Goal: Transaction & Acquisition: Book appointment/travel/reservation

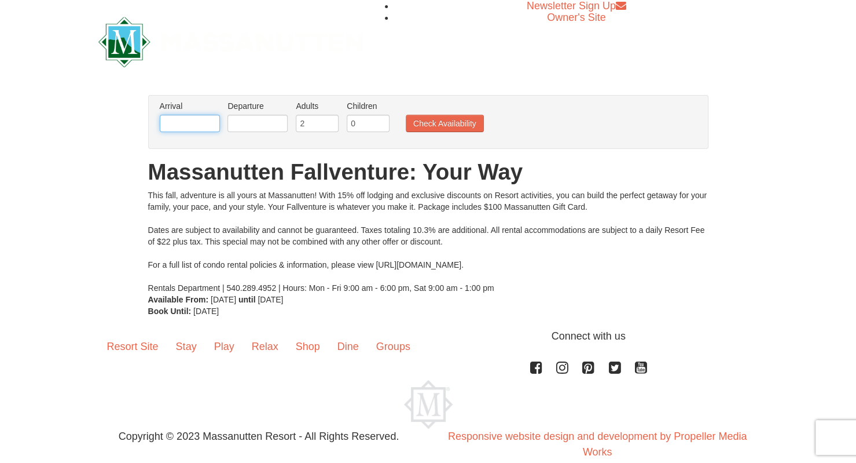
click at [187, 120] on input "text" at bounding box center [190, 123] width 60 height 17
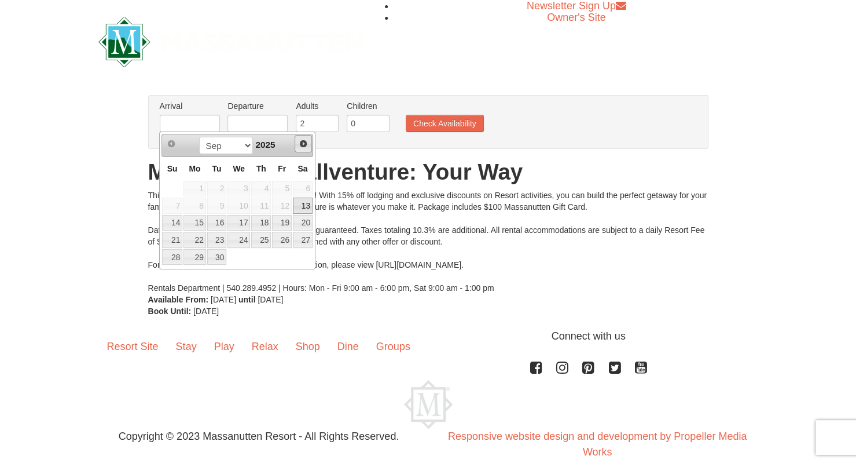
click at [306, 144] on span "Next" at bounding box center [303, 143] width 9 height 9
click at [243, 255] on link "26" at bounding box center [239, 257] width 23 height 16
type input "[DATE]"
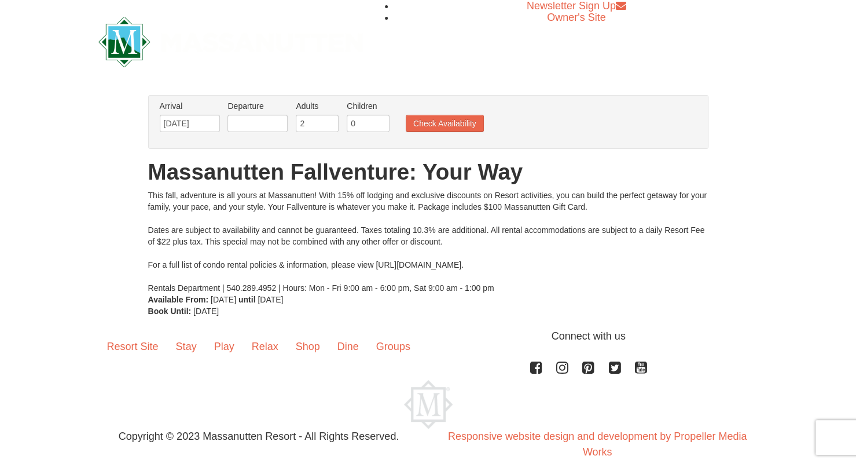
click at [251, 132] on li "Departure Please format dates MM/DD/YYYY Please format dates MM/DD/YYYY" at bounding box center [258, 119] width 66 height 38
click at [255, 118] on input "text" at bounding box center [258, 123] width 60 height 17
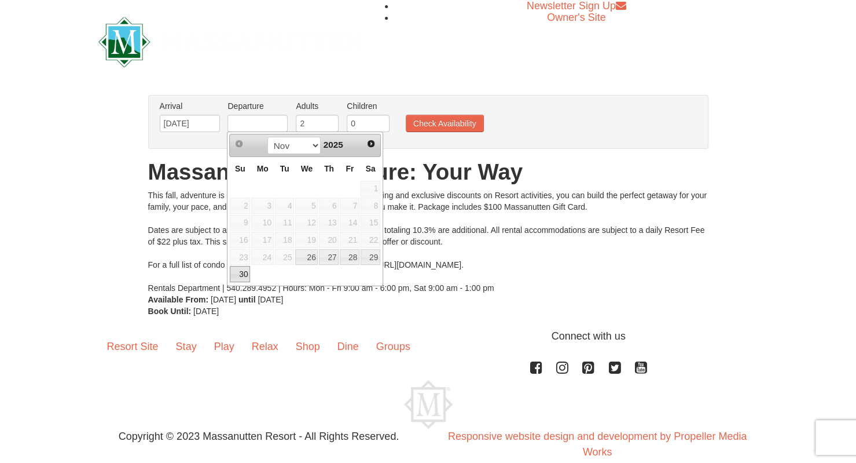
click at [234, 273] on link "30" at bounding box center [240, 274] width 20 height 16
type input "11/30/2025"
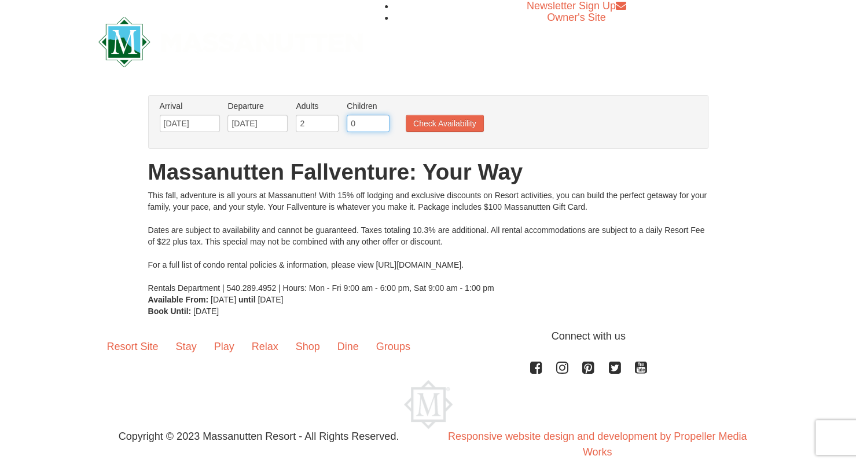
click at [369, 124] on input "0" at bounding box center [368, 123] width 43 height 17
click at [379, 120] on input "1" at bounding box center [368, 123] width 43 height 17
type input "2"
click at [379, 119] on input "2" at bounding box center [368, 123] width 43 height 17
click at [432, 129] on button "Check Availability" at bounding box center [445, 123] width 78 height 17
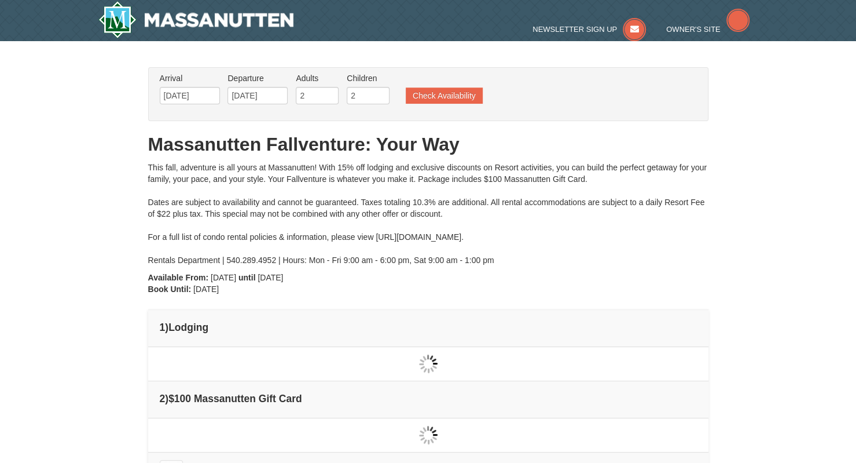
type input "[DATE]"
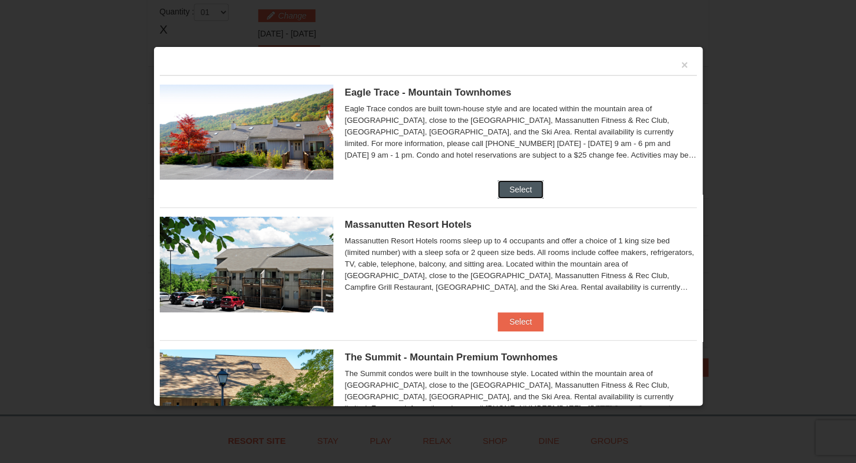
click at [520, 186] on button "Select" at bounding box center [521, 189] width 46 height 19
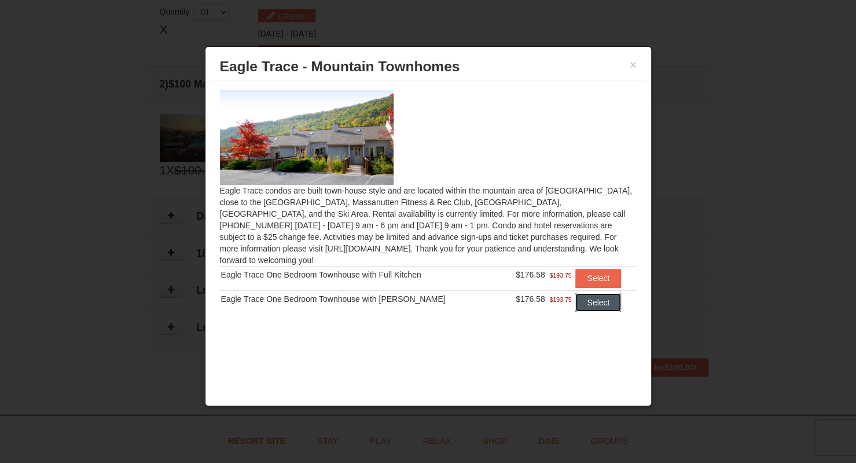
click at [583, 293] on button "Select" at bounding box center [599, 302] width 46 height 19
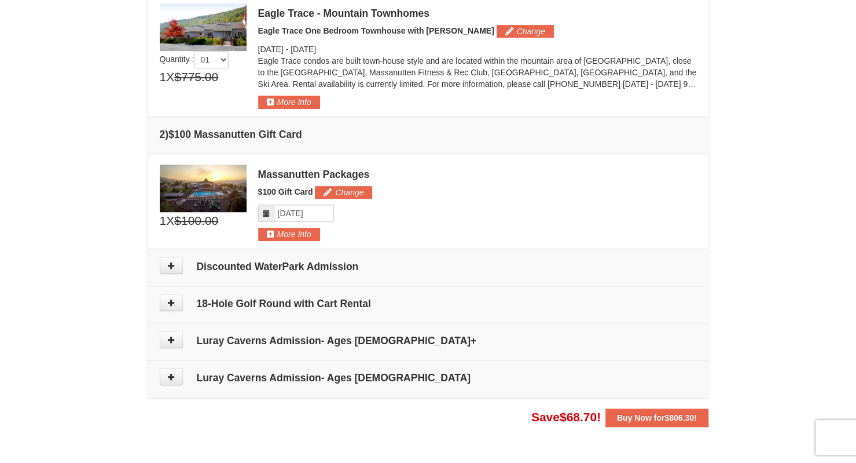
scroll to position [237, 0]
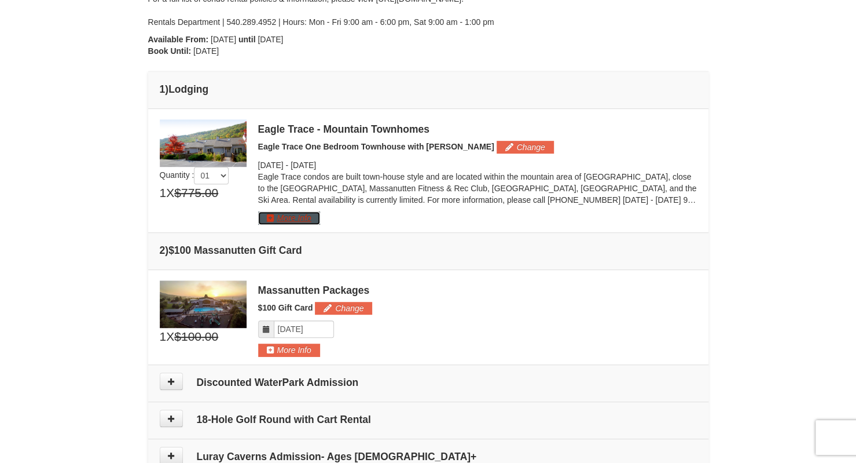
click at [296, 212] on button "More Info" at bounding box center [289, 217] width 62 height 13
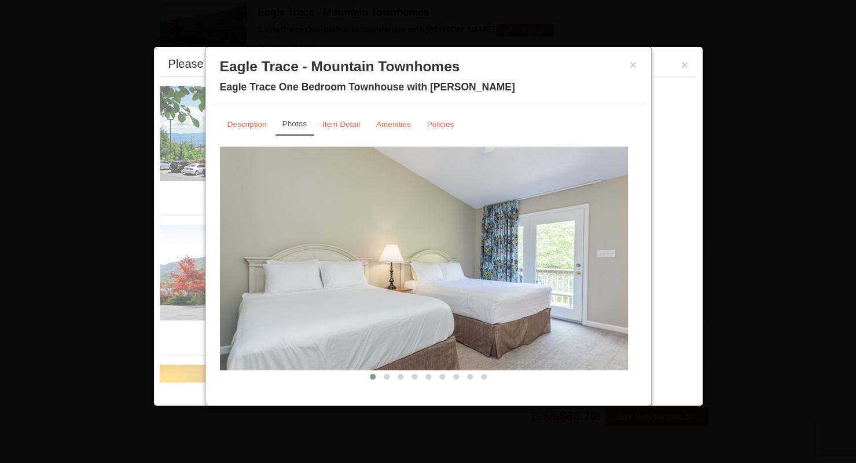
scroll to position [356, 0]
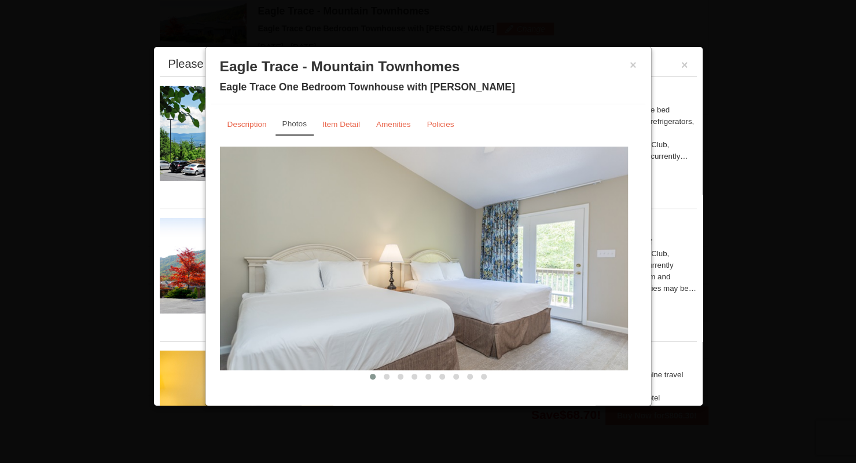
click at [622, 262] on img at bounding box center [424, 259] width 408 height 224
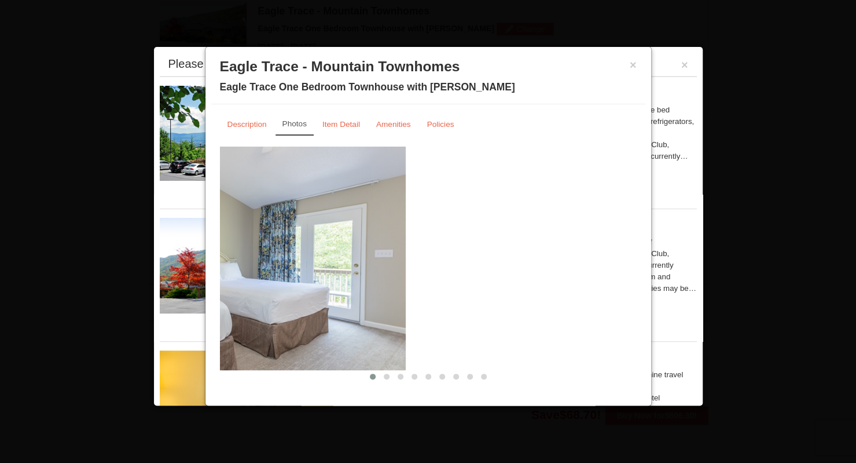
drag, startPoint x: 600, startPoint y: 263, endPoint x: 132, endPoint y: 268, distance: 468.5
click at [150, 271] on body "Browser Not Supported We notice you are using a browser which will not provide …" at bounding box center [428, 192] width 856 height 1096
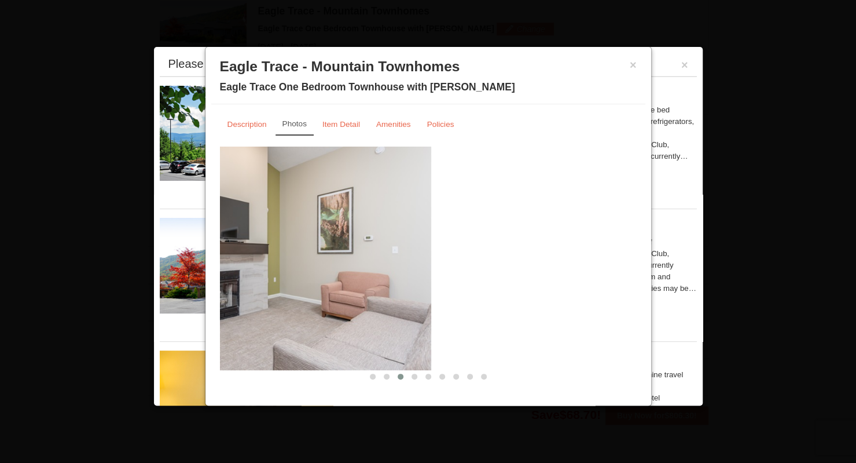
drag, startPoint x: 550, startPoint y: 262, endPoint x: 271, endPoint y: 270, distance: 279.2
click at [276, 270] on img at bounding box center [227, 259] width 408 height 224
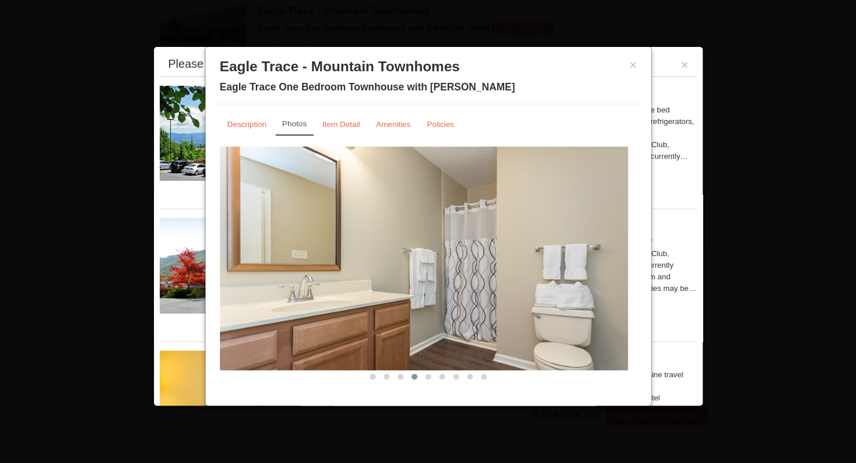
drag, startPoint x: 542, startPoint y: 265, endPoint x: 338, endPoint y: 266, distance: 204.4
click at [368, 267] on img at bounding box center [424, 259] width 408 height 224
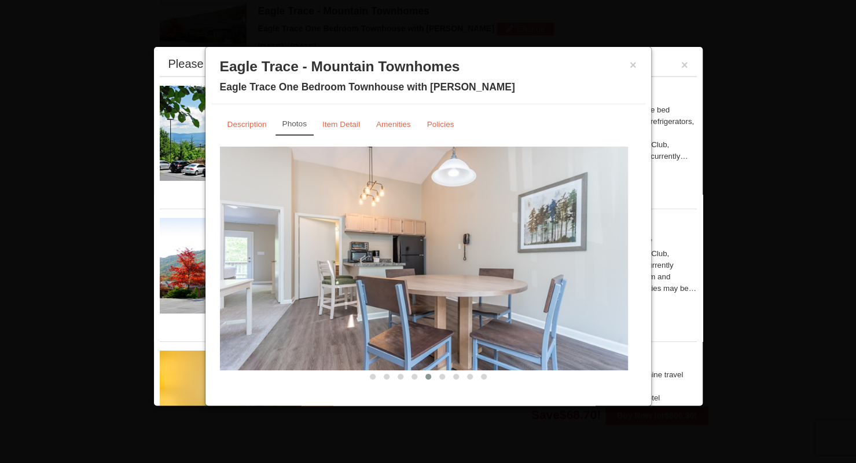
drag, startPoint x: 541, startPoint y: 265, endPoint x: 408, endPoint y: 265, distance: 133.2
click at [420, 265] on img at bounding box center [424, 259] width 408 height 224
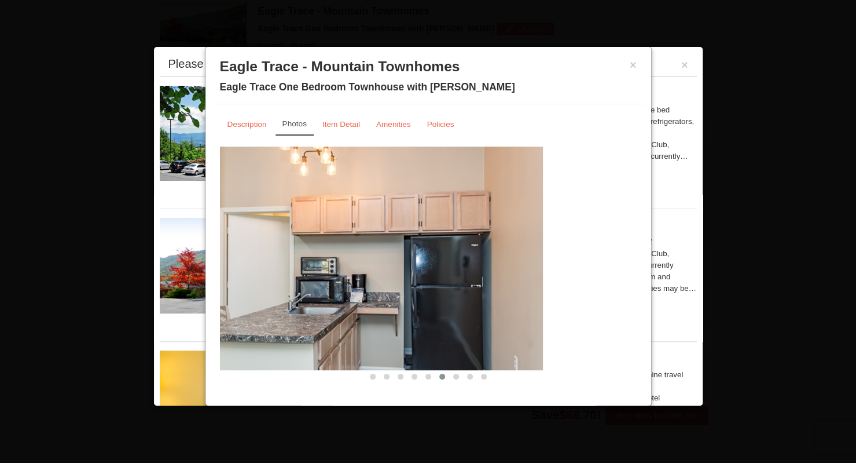
drag, startPoint x: 528, startPoint y: 263, endPoint x: 362, endPoint y: 263, distance: 166.2
click at [381, 265] on img at bounding box center [339, 259] width 408 height 224
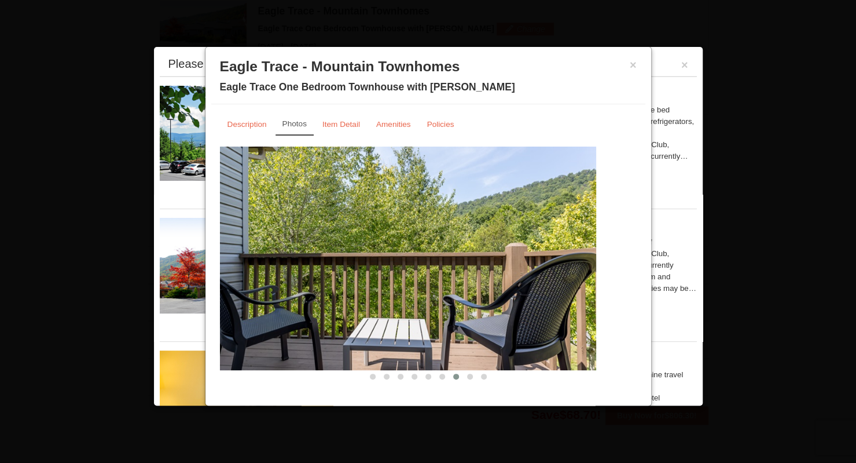
drag, startPoint x: 531, startPoint y: 262, endPoint x: 460, endPoint y: 270, distance: 71.0
click at [474, 270] on img at bounding box center [392, 259] width 408 height 224
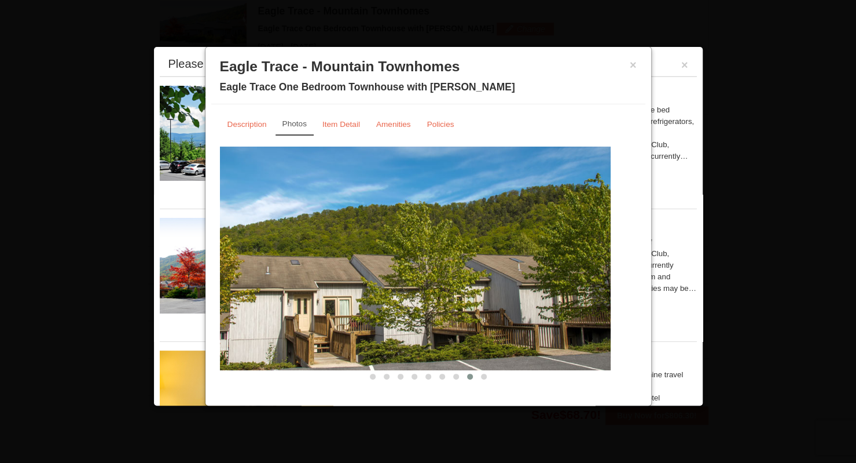
drag, startPoint x: 579, startPoint y: 259, endPoint x: 458, endPoint y: 265, distance: 121.2
click at [465, 265] on img at bounding box center [407, 259] width 408 height 224
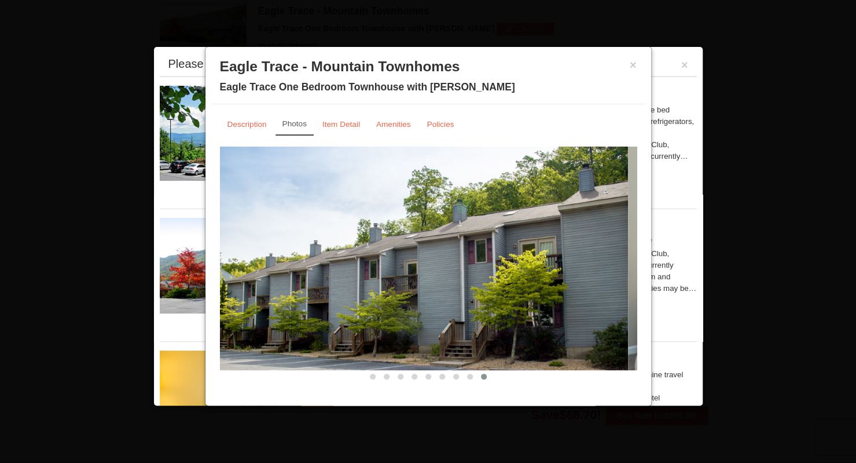
drag, startPoint x: 541, startPoint y: 262, endPoint x: 438, endPoint y: 268, distance: 103.3
click at [438, 268] on img at bounding box center [424, 259] width 408 height 224
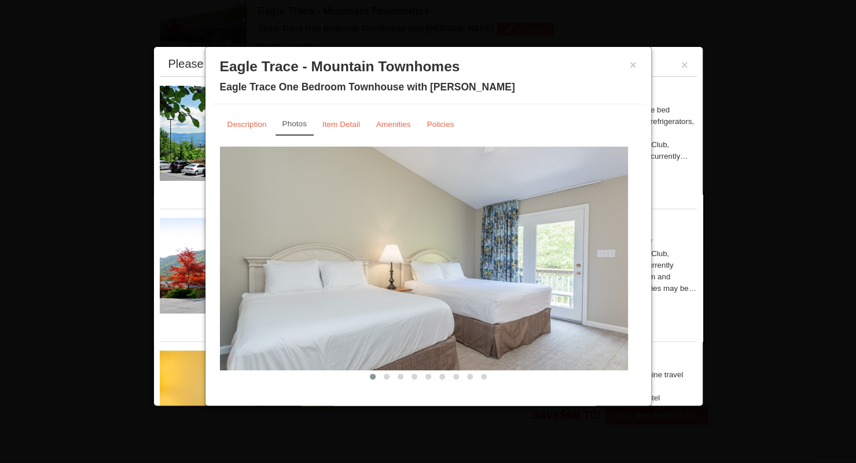
drag, startPoint x: 536, startPoint y: 259, endPoint x: 354, endPoint y: 266, distance: 182.0
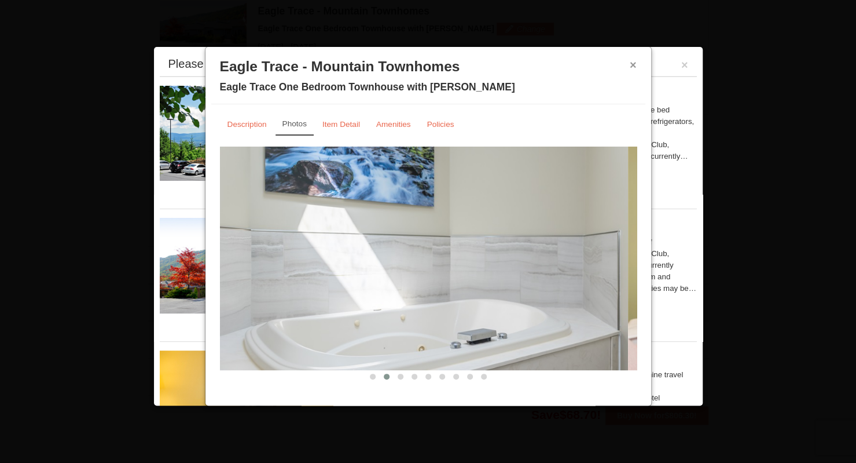
click at [631, 65] on button "×" at bounding box center [633, 65] width 7 height 12
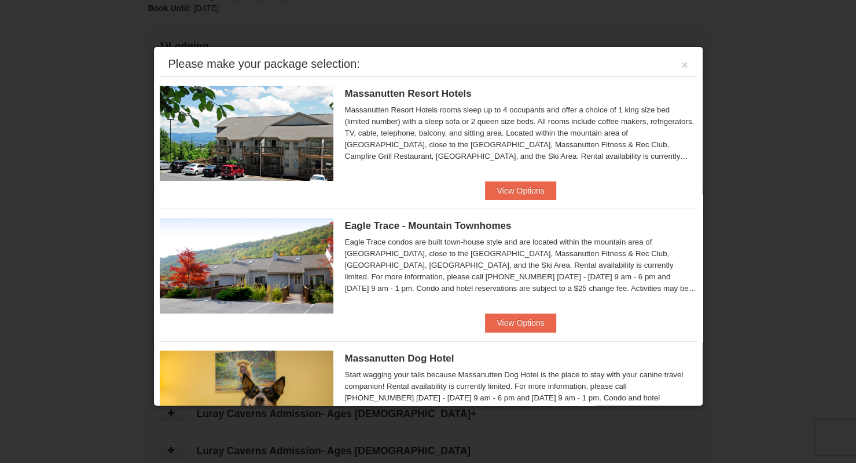
scroll to position [290, 0]
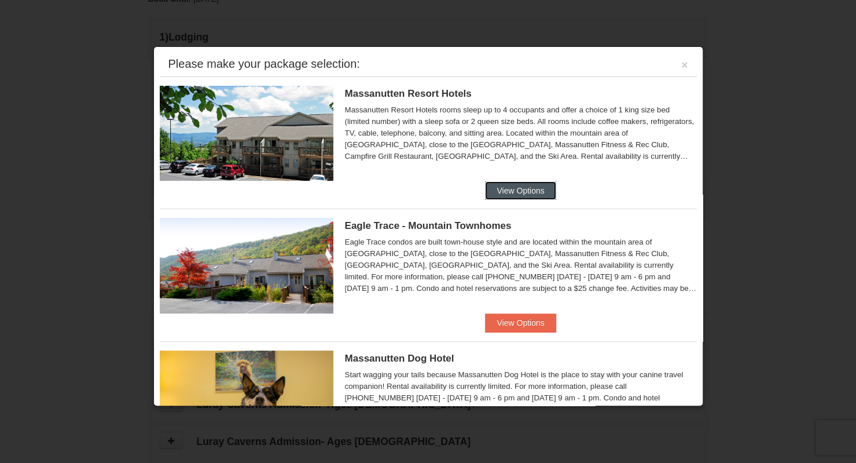
click at [510, 186] on button "View Options" at bounding box center [520, 190] width 71 height 19
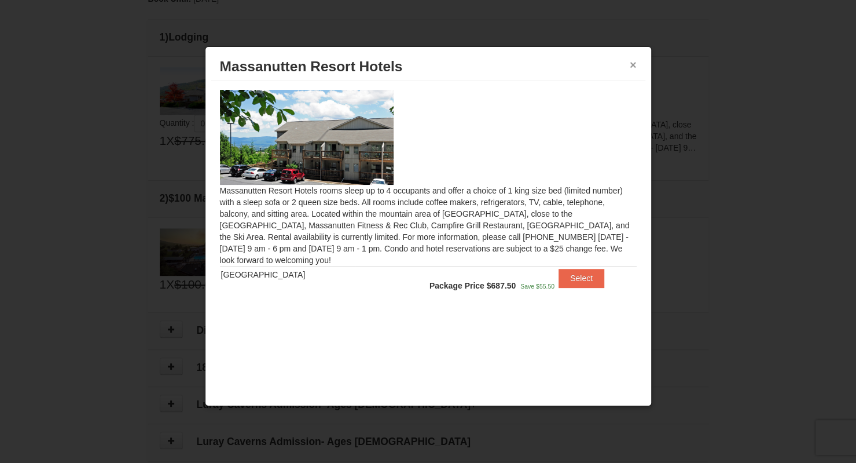
click at [632, 64] on button "×" at bounding box center [633, 65] width 7 height 12
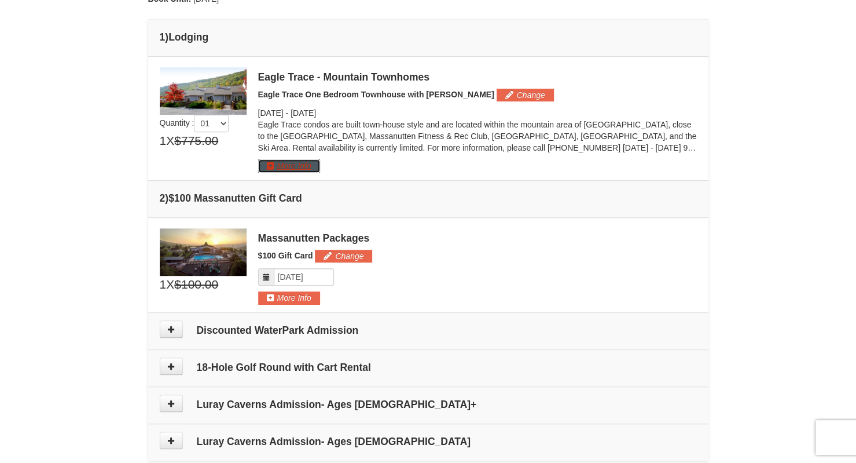
click at [291, 159] on button "More Info" at bounding box center [289, 165] width 62 height 13
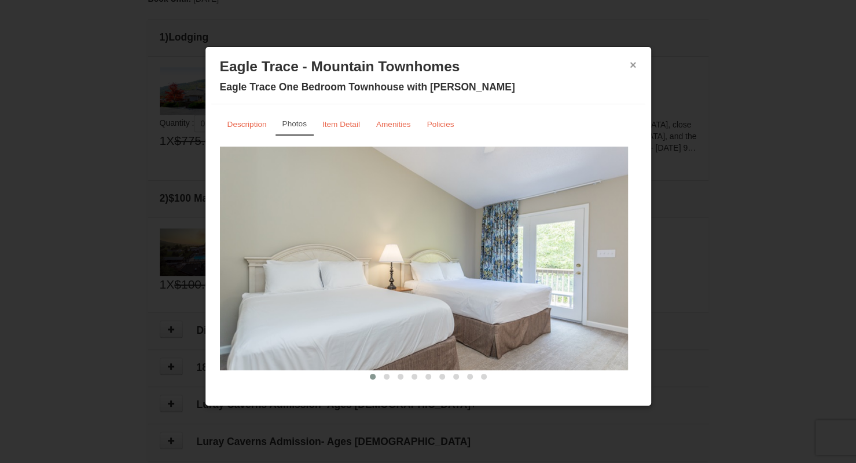
click at [632, 64] on button "×" at bounding box center [633, 65] width 7 height 12
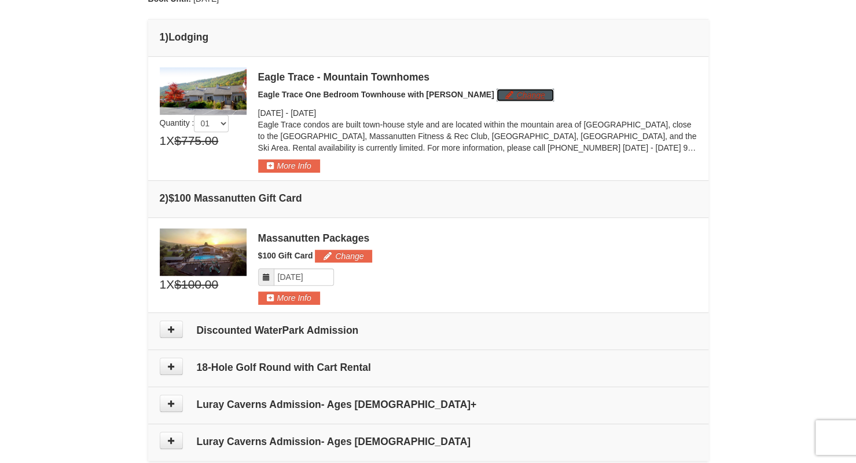
click at [500, 92] on button "Change" at bounding box center [525, 95] width 57 height 13
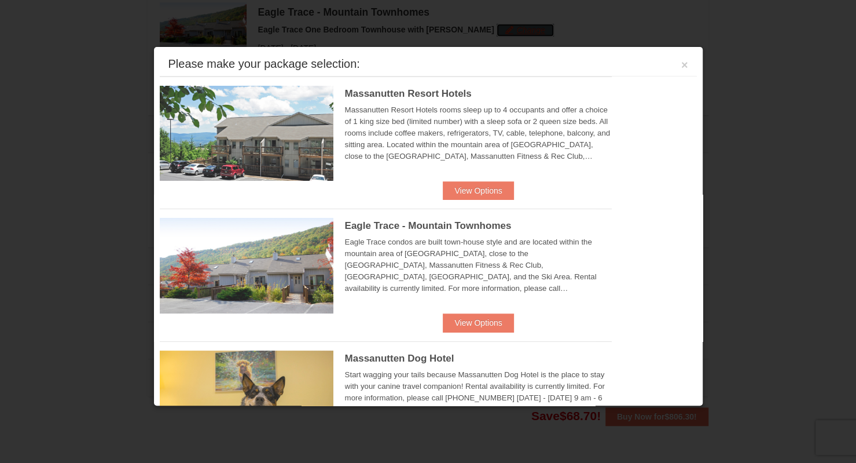
scroll to position [356, 0]
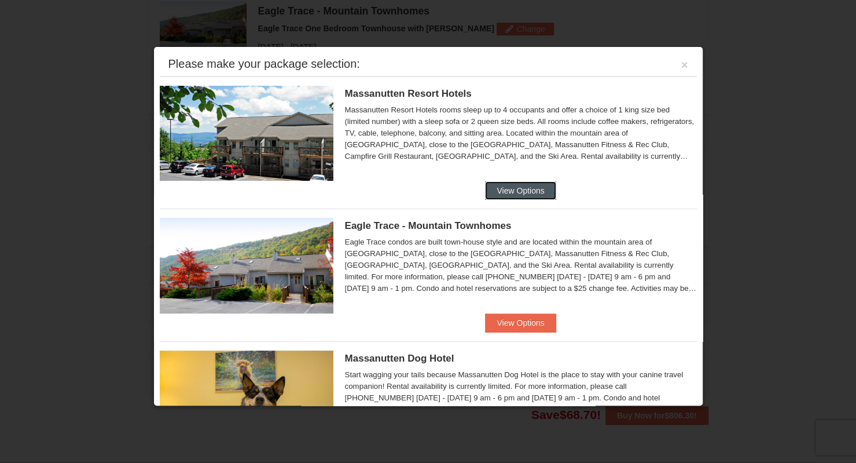
click at [485, 189] on button "View Options" at bounding box center [520, 190] width 71 height 19
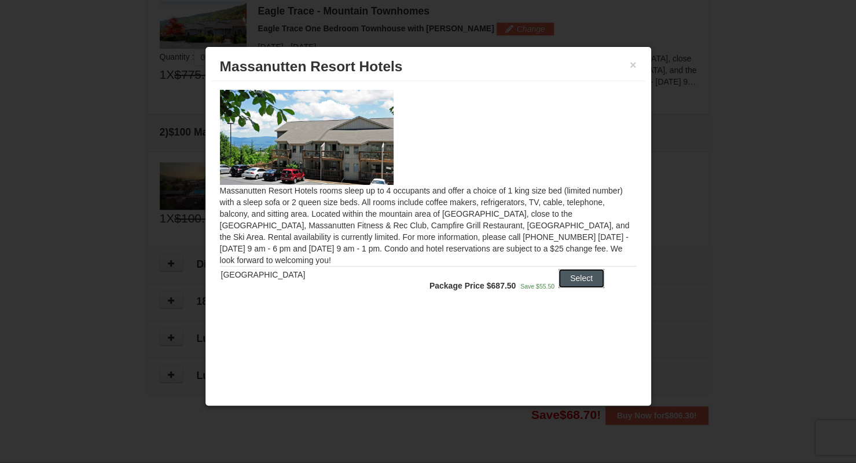
click at [583, 277] on button "Select" at bounding box center [582, 278] width 46 height 19
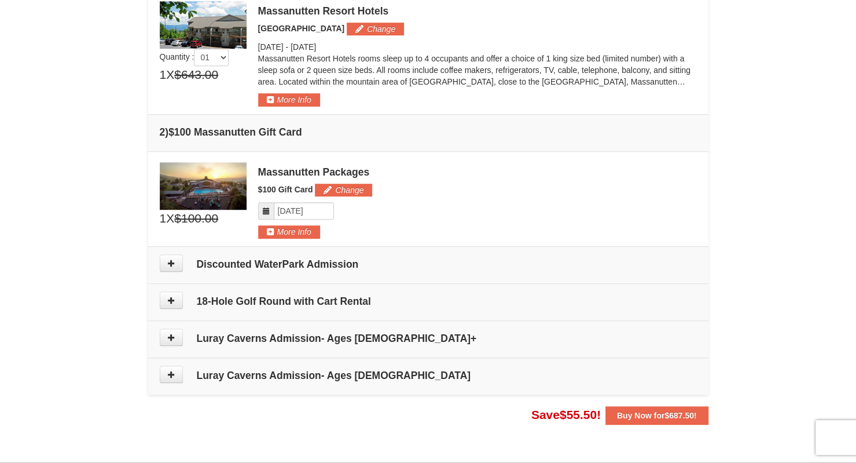
click at [182, 13] on img at bounding box center [203, 24] width 87 height 47
click at [192, 26] on img at bounding box center [203, 24] width 87 height 47
click at [276, 96] on button "More Info" at bounding box center [289, 99] width 62 height 13
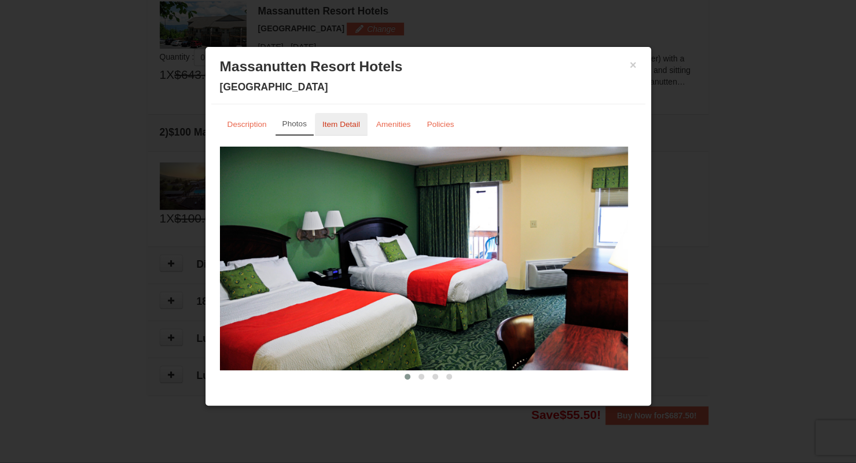
click at [351, 133] on link "Item Detail" at bounding box center [341, 124] width 53 height 23
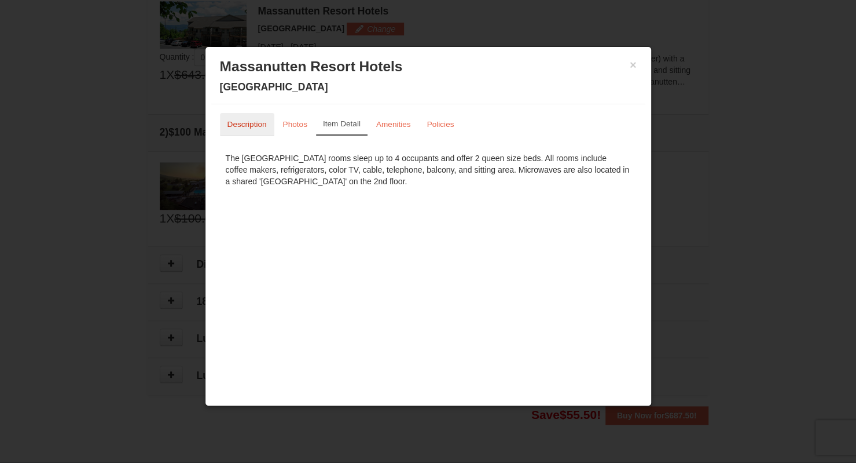
click at [251, 122] on small "Description" at bounding box center [247, 124] width 39 height 9
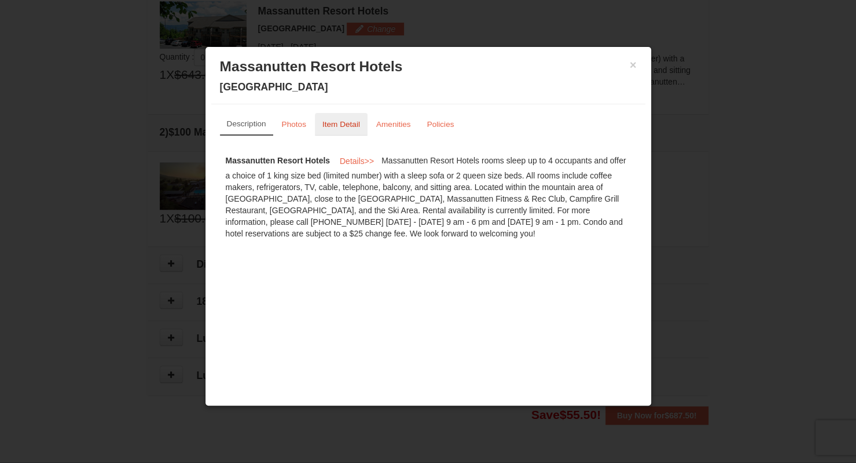
click at [325, 121] on small "Item Detail" at bounding box center [342, 124] width 38 height 9
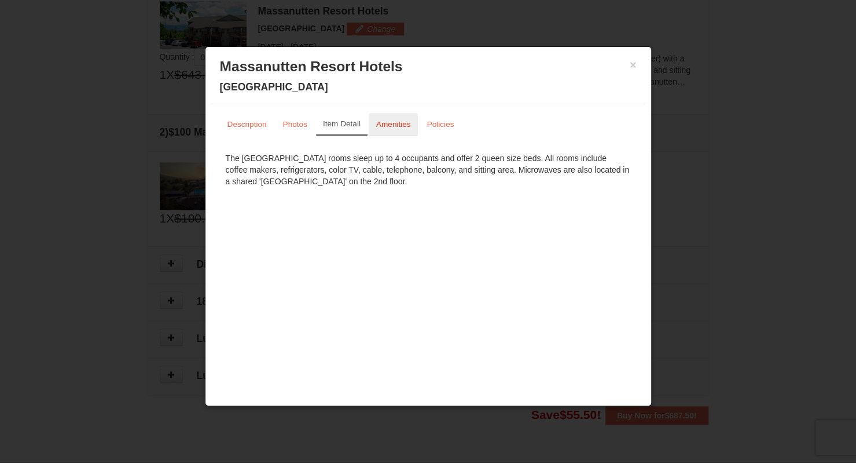
click at [385, 123] on small "Amenities" at bounding box center [393, 124] width 35 height 9
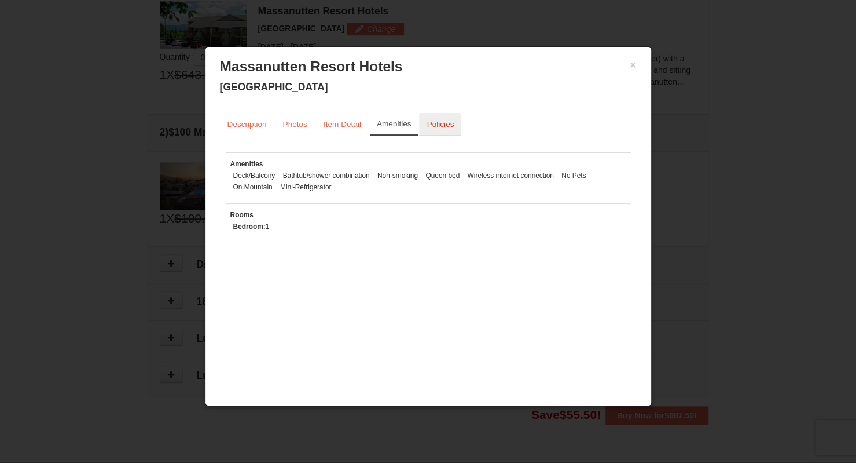
click at [434, 123] on small "Policies" at bounding box center [440, 124] width 27 height 9
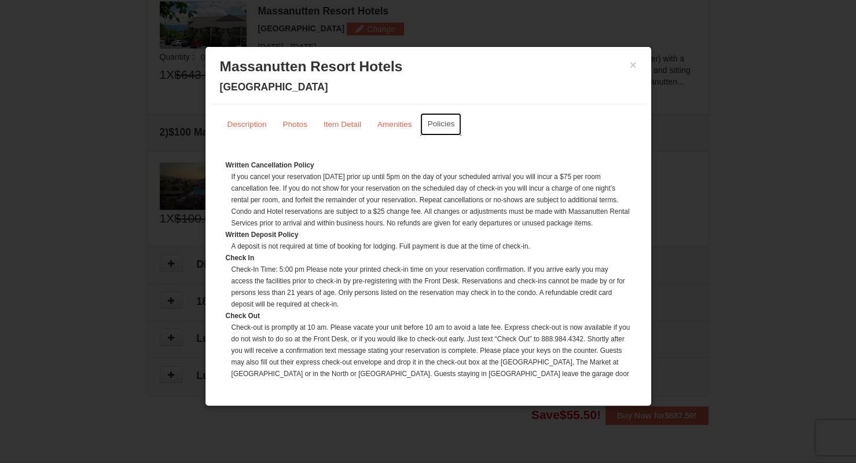
scroll to position [0, 0]
click at [241, 126] on small "Description" at bounding box center [247, 124] width 39 height 9
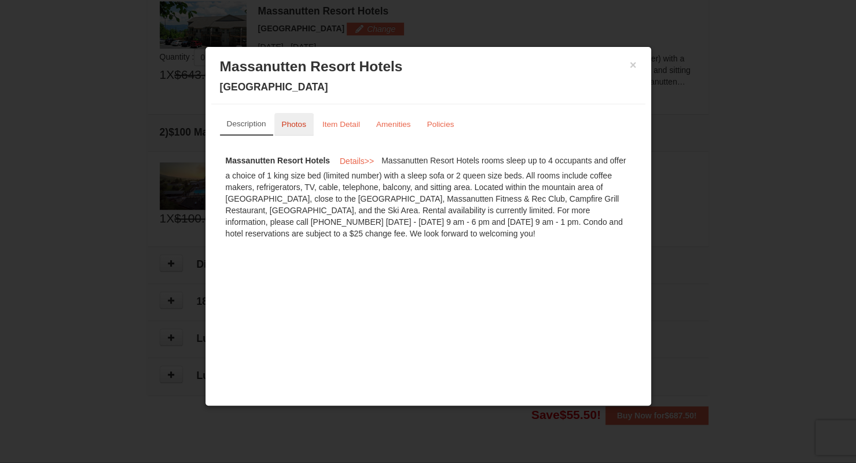
click at [297, 124] on small "Photos" at bounding box center [294, 124] width 24 height 9
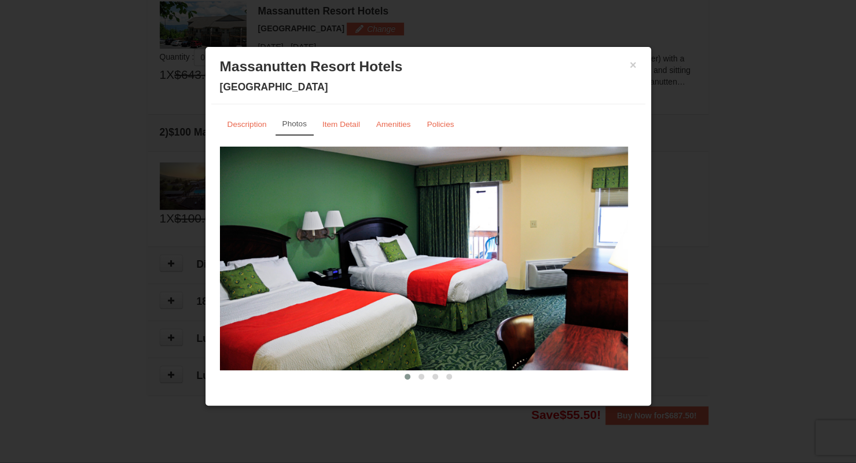
click at [628, 252] on div "Description Photos Item Detail Amenities Policies Massanutten Resort Hotels Det…" at bounding box center [428, 242] width 434 height 277
click at [609, 290] on img at bounding box center [424, 259] width 408 height 224
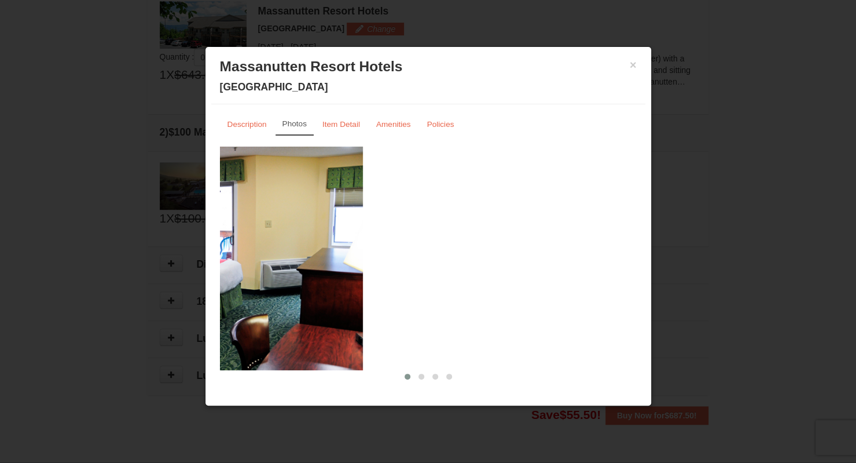
drag, startPoint x: 609, startPoint y: 290, endPoint x: 252, endPoint y: 290, distance: 357.3
click at [316, 290] on img at bounding box center [159, 259] width 408 height 224
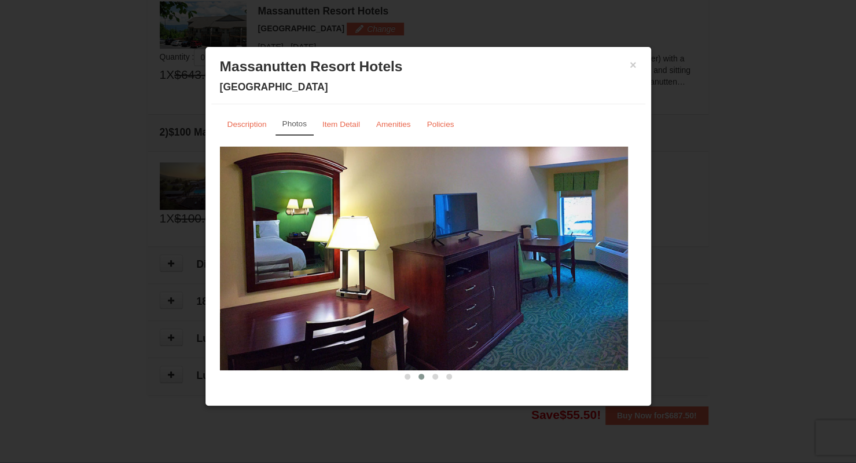
drag, startPoint x: 588, startPoint y: 283, endPoint x: 438, endPoint y: 294, distance: 150.9
click at [446, 294] on img at bounding box center [424, 259] width 408 height 224
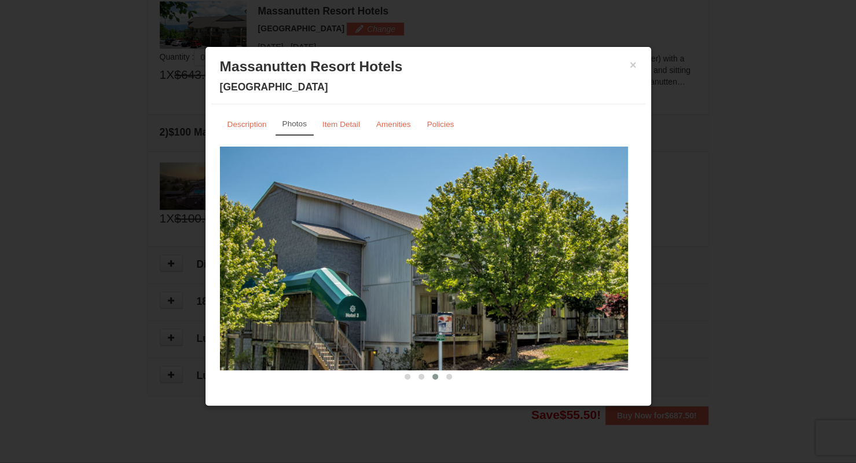
drag, startPoint x: 590, startPoint y: 280, endPoint x: 435, endPoint y: 290, distance: 154.9
click at [440, 290] on img at bounding box center [424, 259] width 408 height 224
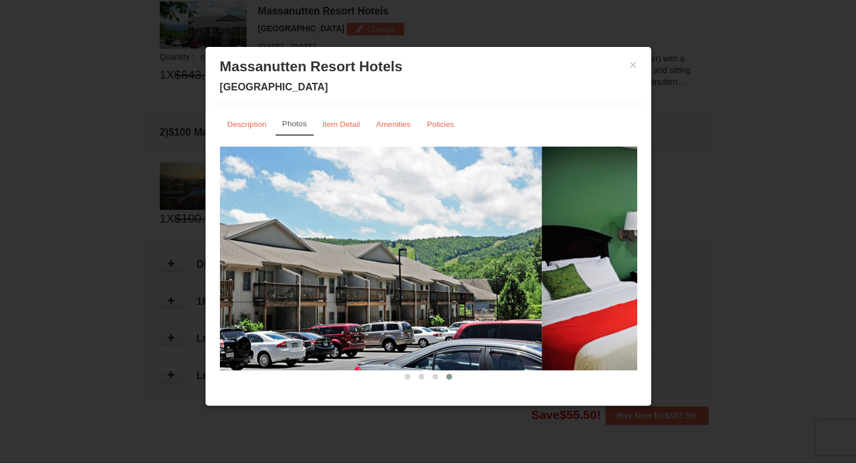
drag, startPoint x: 574, startPoint y: 284, endPoint x: 422, endPoint y: 285, distance: 152.3
click at [425, 285] on img at bounding box center [338, 259] width 408 height 224
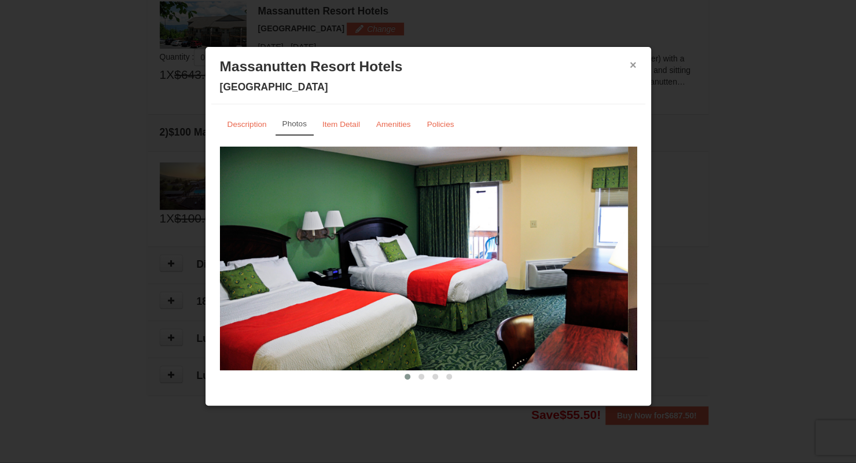
click at [635, 63] on button "×" at bounding box center [633, 65] width 7 height 12
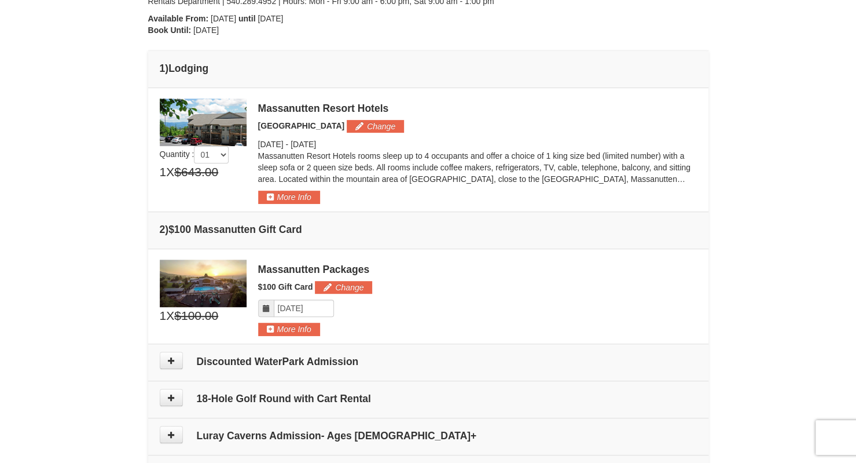
scroll to position [240, 0]
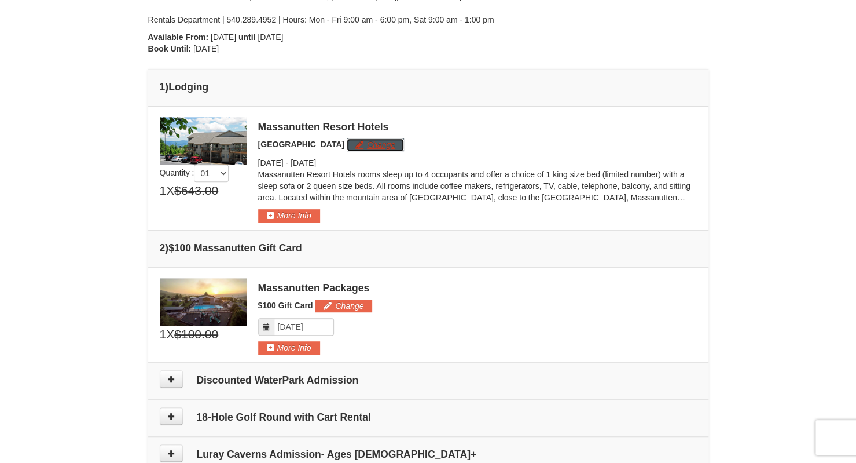
click at [367, 145] on button "Change" at bounding box center [375, 144] width 57 height 13
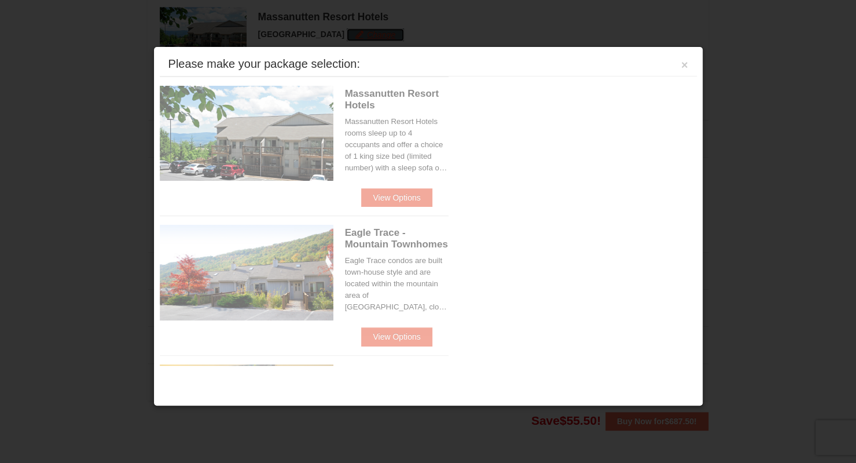
scroll to position [356, 0]
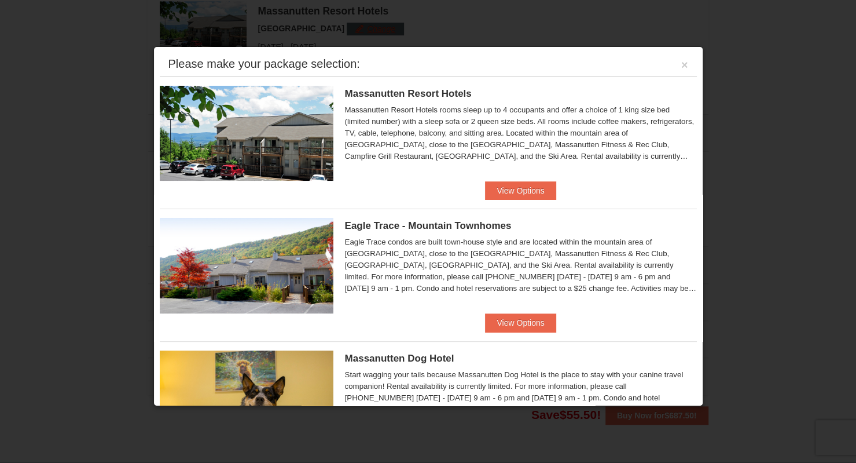
click at [367, 145] on div "Massanutten Resort Hotels rooms sleep up to 4 occupants and offer a choice of 1…" at bounding box center [521, 133] width 352 height 58
click at [497, 153] on div "Massanutten Resort Hotels rooms sleep up to 4 occupants and offer a choice of 1…" at bounding box center [521, 133] width 352 height 58
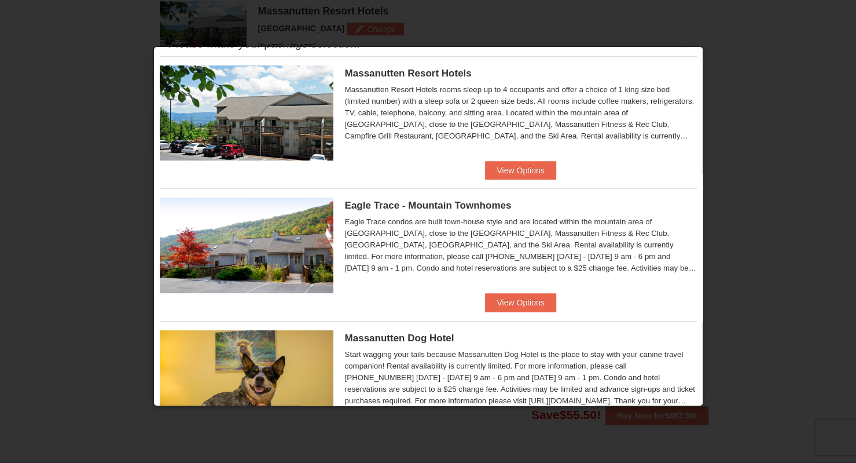
scroll to position [0, 0]
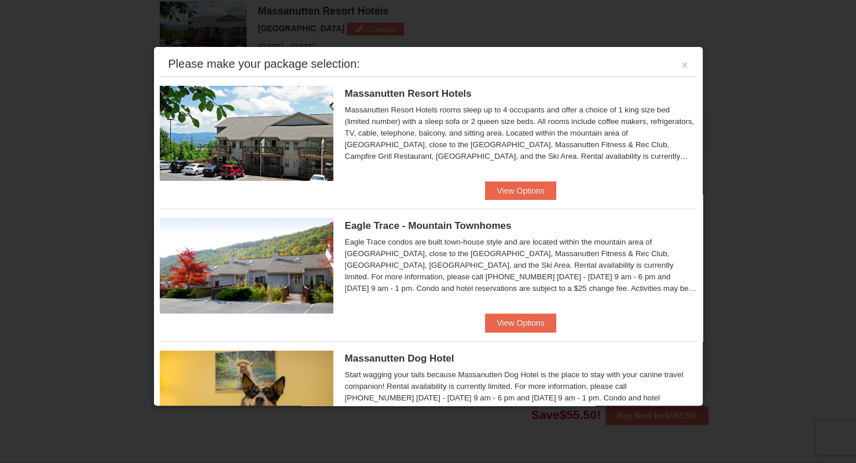
click at [505, 179] on div "Massanutten Resort Hotels Hotel Queen Room Package Price $687.50 Save $55.50 Ma…" at bounding box center [428, 128] width 537 height 105
click at [519, 191] on button "View Options" at bounding box center [520, 190] width 71 height 19
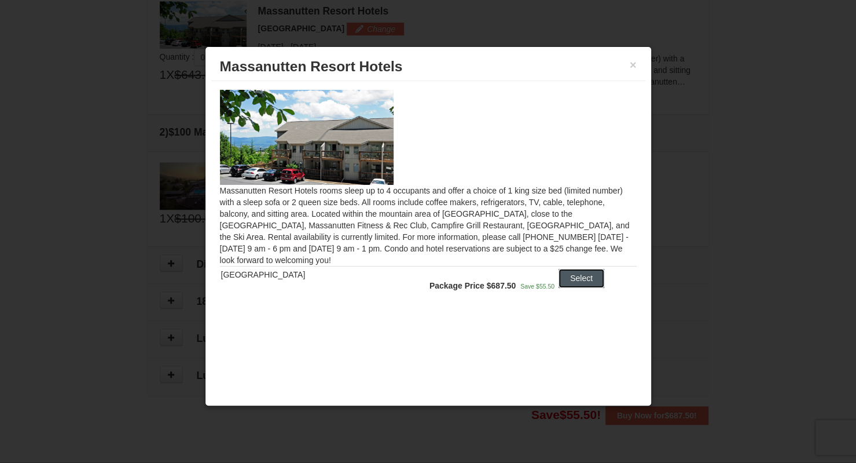
click at [579, 270] on button "Select" at bounding box center [582, 278] width 46 height 19
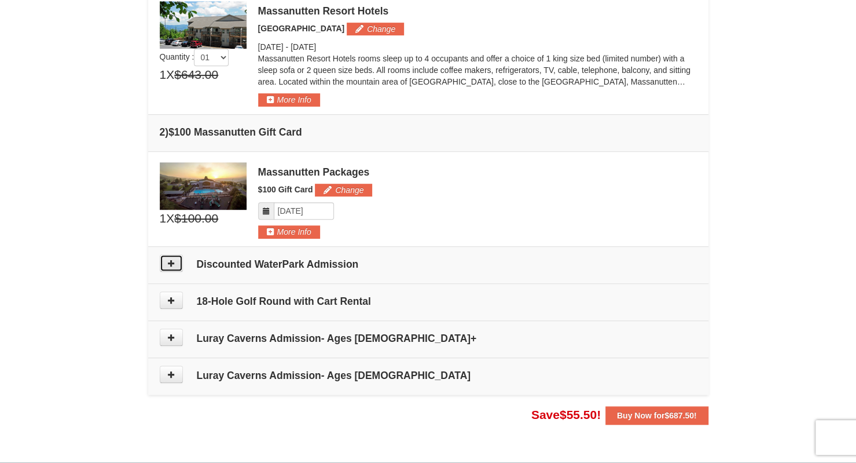
click at [175, 255] on button at bounding box center [171, 262] width 23 height 17
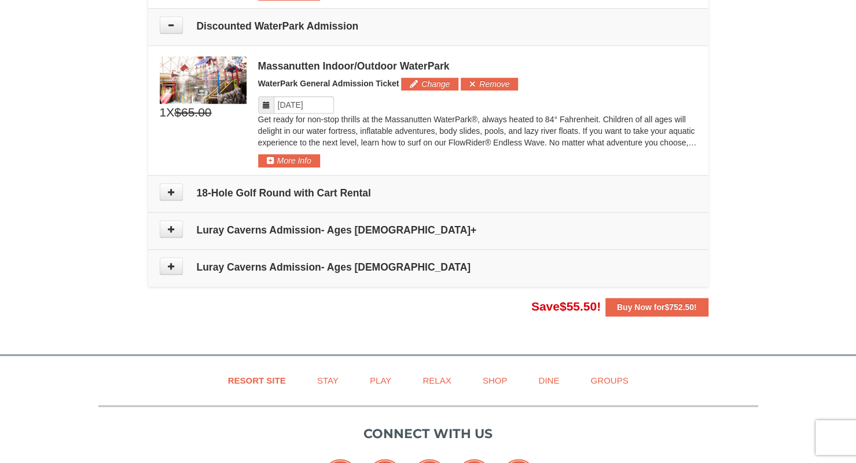
scroll to position [600, 0]
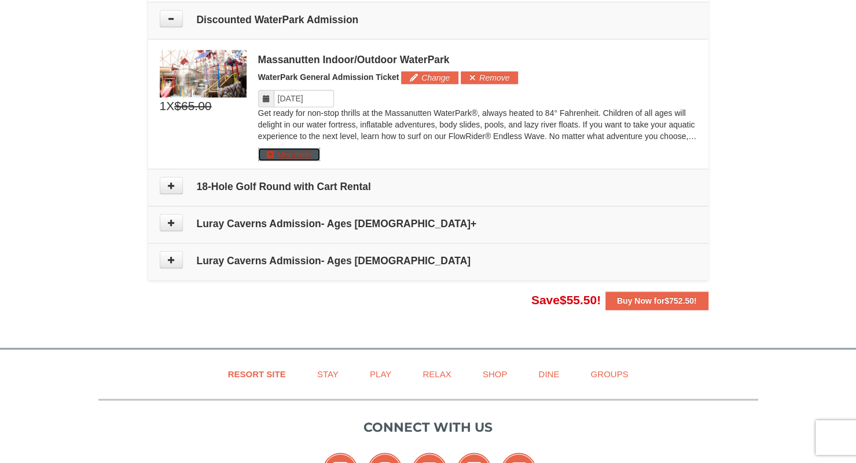
click at [265, 148] on button "More Info" at bounding box center [289, 154] width 62 height 13
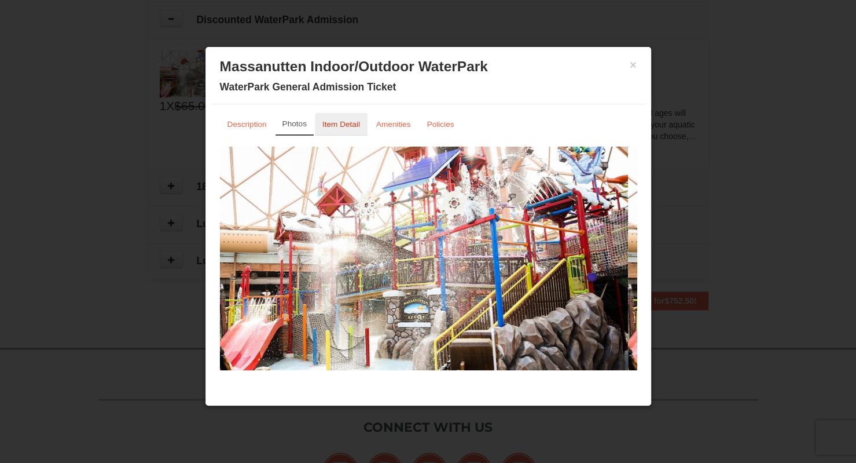
click at [334, 123] on small "Item Detail" at bounding box center [342, 124] width 38 height 9
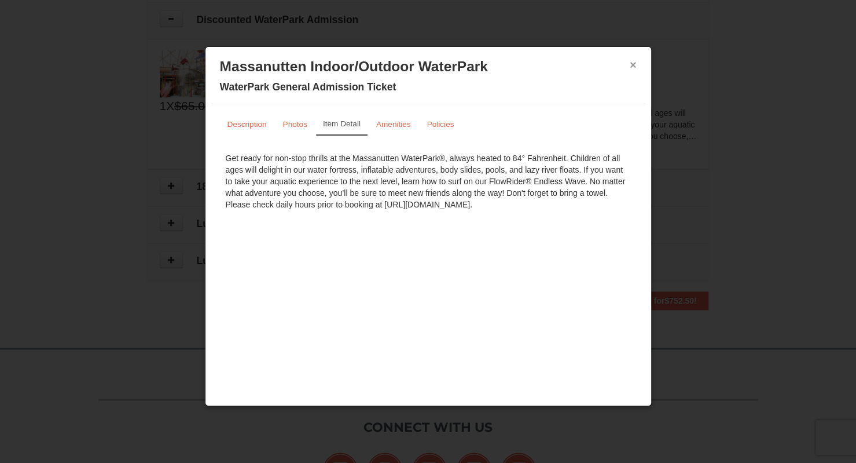
click at [631, 63] on button "×" at bounding box center [633, 65] width 7 height 12
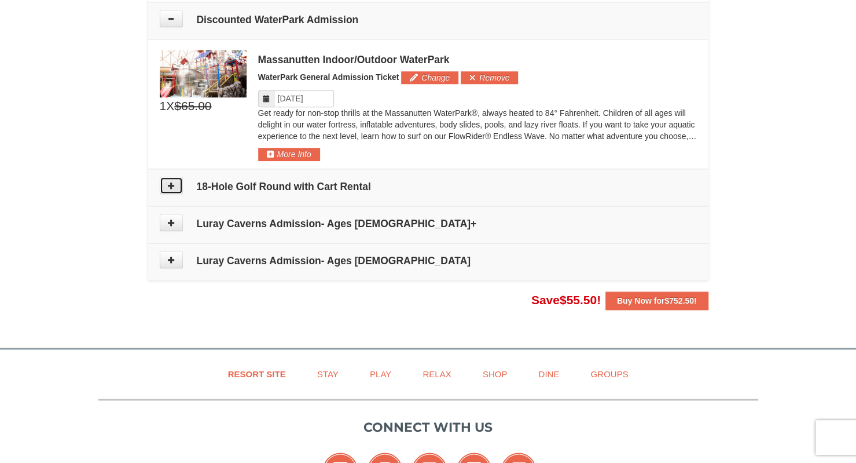
click at [163, 182] on button at bounding box center [171, 185] width 23 height 17
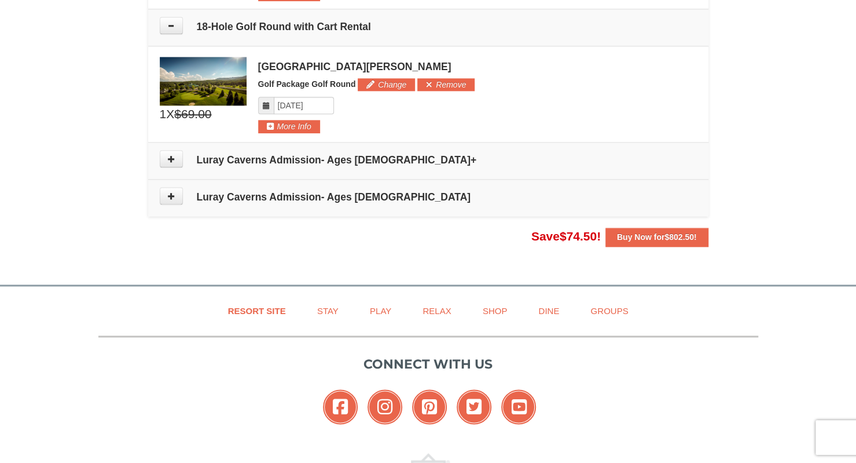
scroll to position [766, 0]
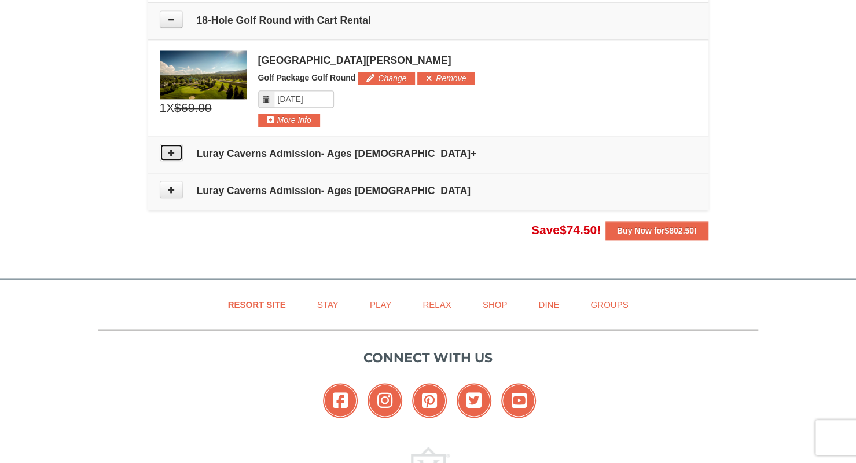
click at [170, 144] on button at bounding box center [171, 152] width 23 height 17
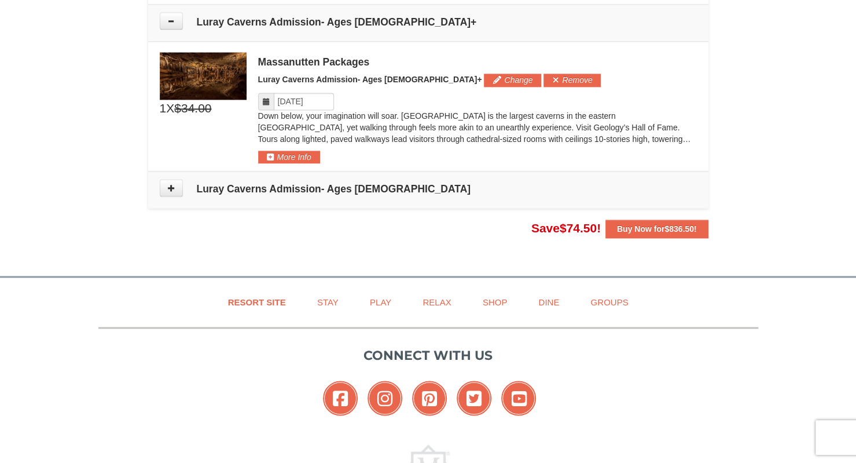
scroll to position [899, 0]
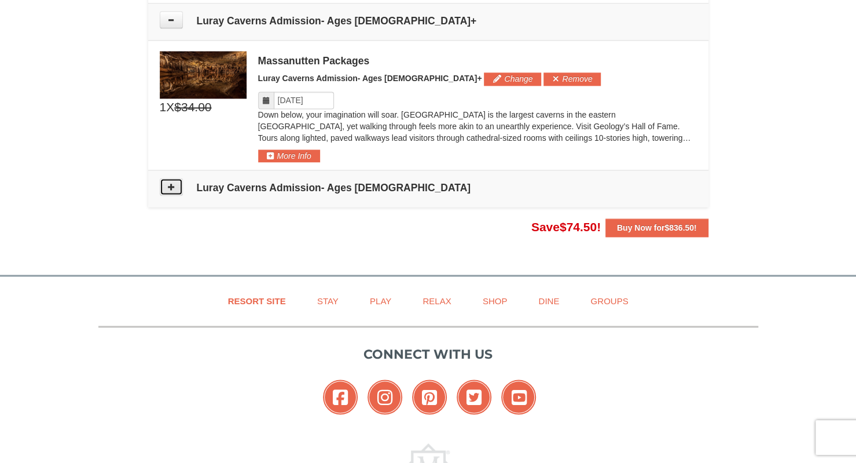
click at [175, 189] on button at bounding box center [171, 186] width 23 height 17
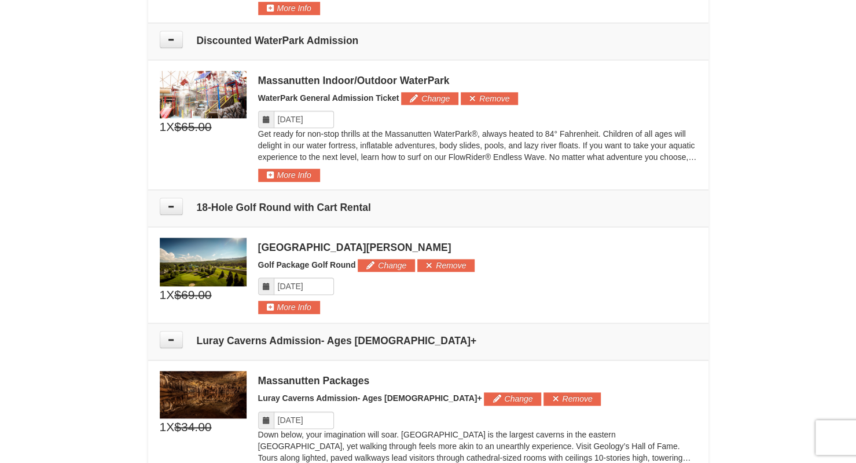
scroll to position [869, 0]
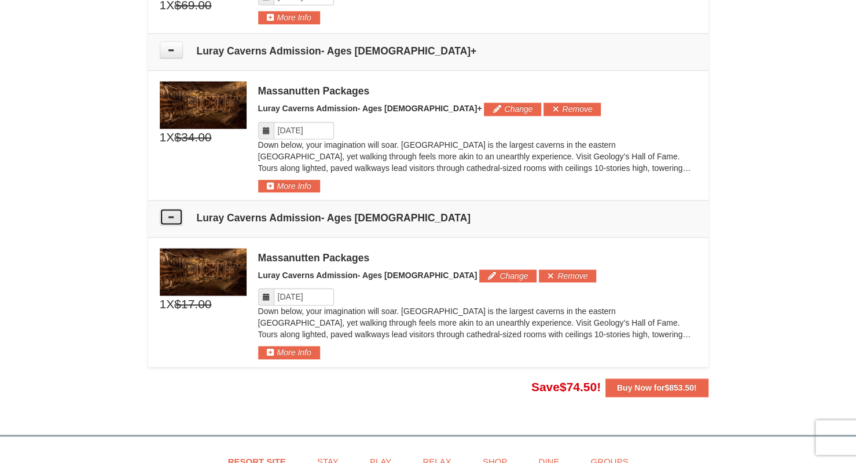
click at [177, 214] on button at bounding box center [171, 216] width 23 height 17
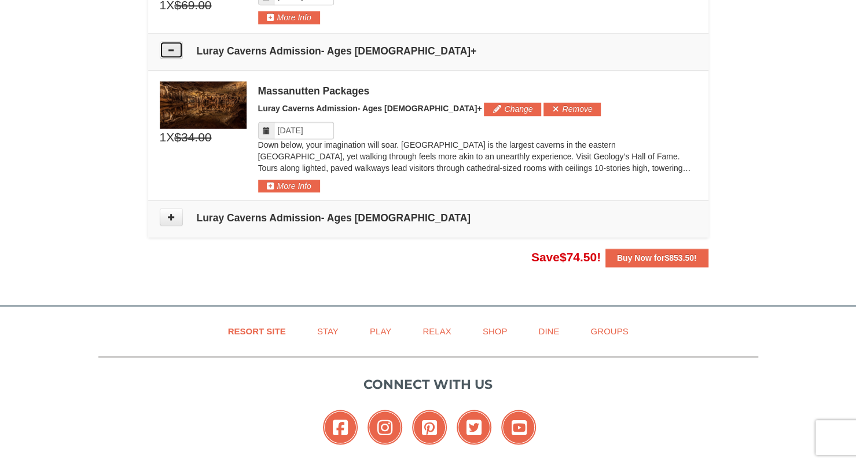
click at [167, 49] on icon at bounding box center [171, 50] width 8 height 8
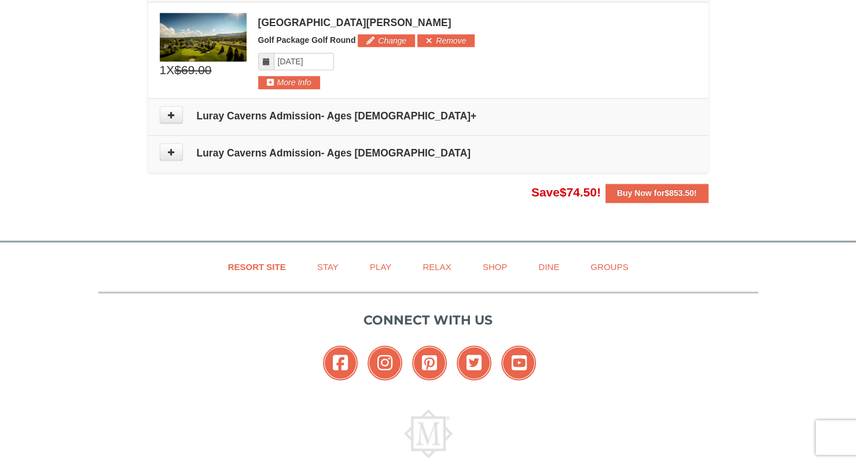
scroll to position [682, 0]
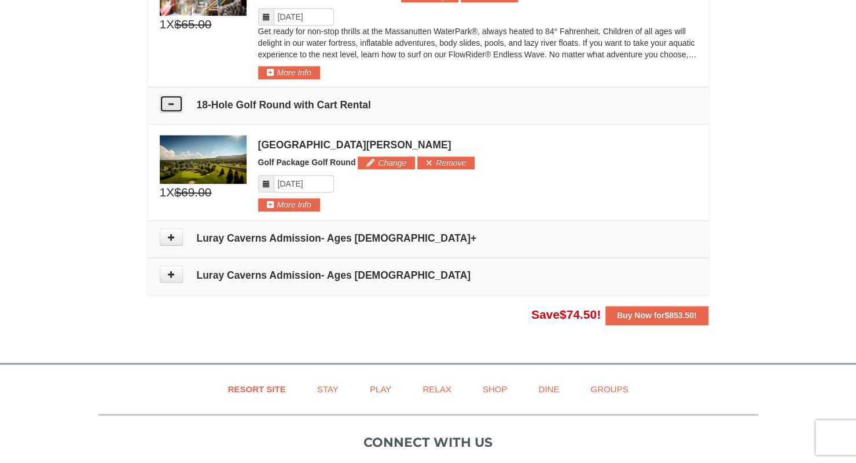
click at [170, 100] on icon at bounding box center [171, 104] width 8 height 8
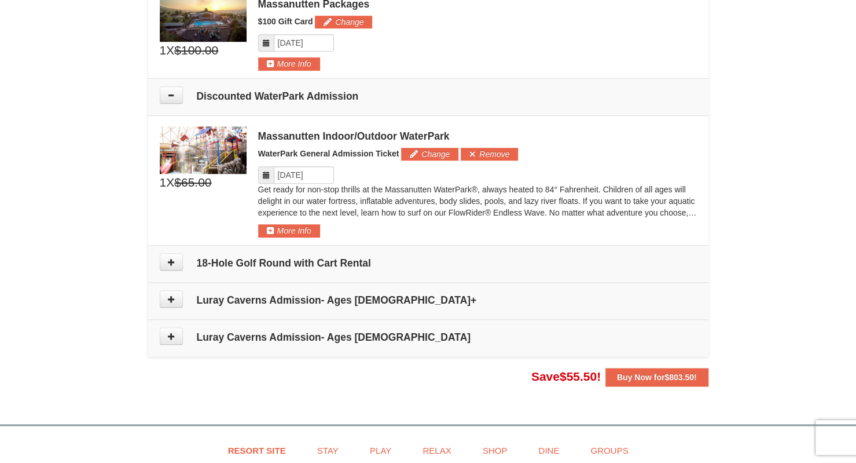
scroll to position [508, 0]
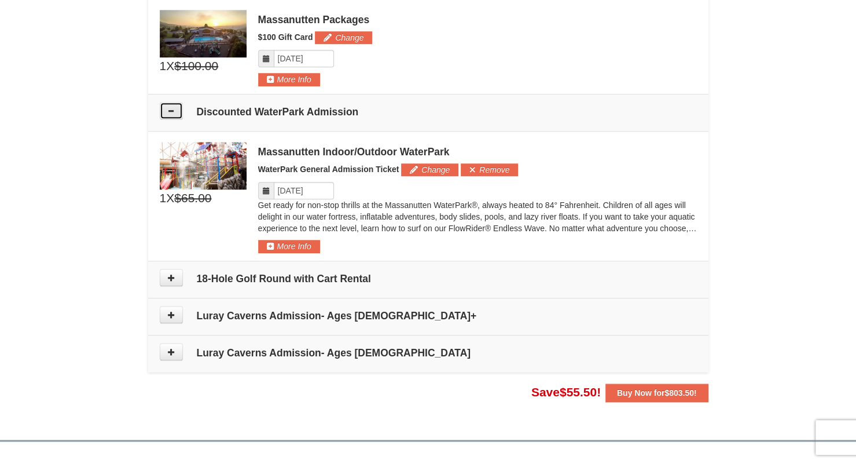
click at [171, 113] on button at bounding box center [171, 110] width 23 height 17
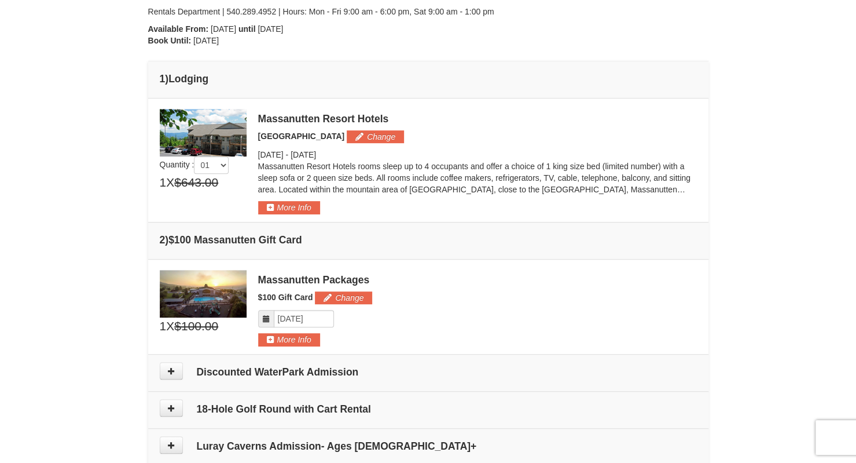
scroll to position [218, 0]
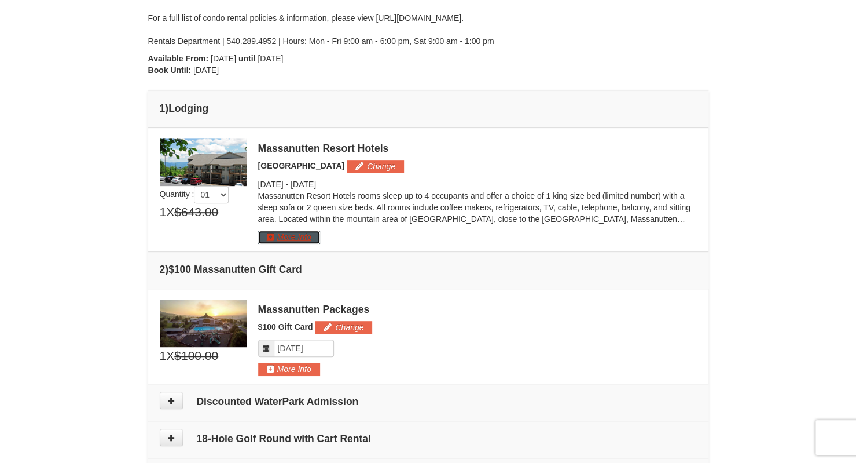
click at [278, 230] on button "More Info" at bounding box center [289, 236] width 62 height 13
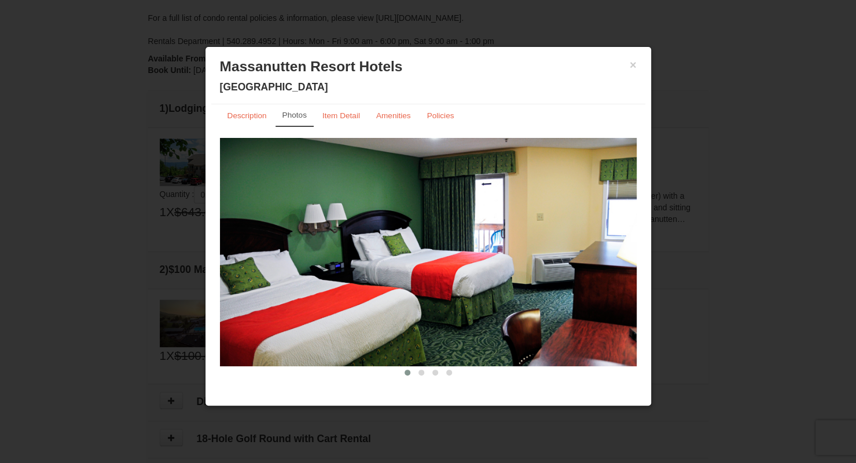
scroll to position [13, 0]
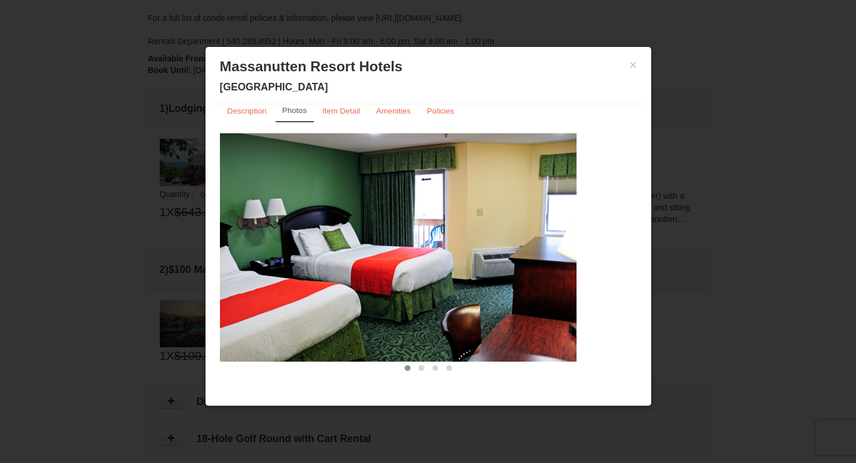
drag, startPoint x: 581, startPoint y: 257, endPoint x: 190, endPoint y: 281, distance: 391.6
click at [193, 281] on body "Browser Not Supported We notice you are using a browser which will not provide …" at bounding box center [428, 330] width 856 height 1096
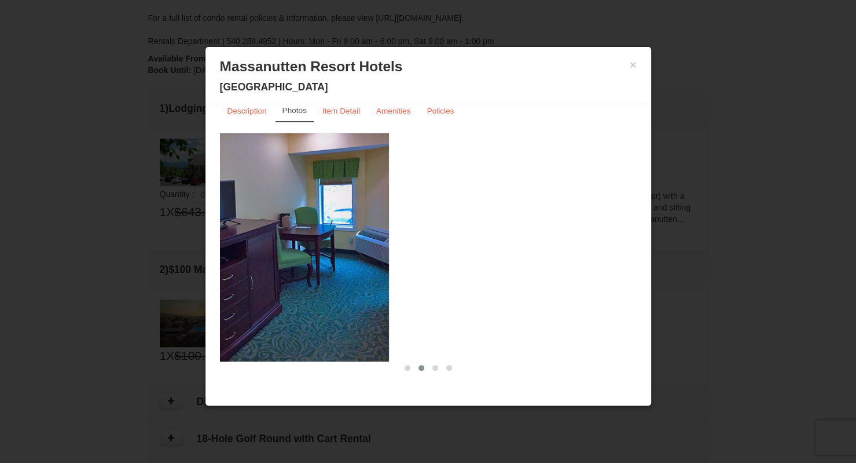
drag, startPoint x: 517, startPoint y: 283, endPoint x: 327, endPoint y: 283, distance: 189.9
click at [346, 283] on img at bounding box center [180, 247] width 417 height 228
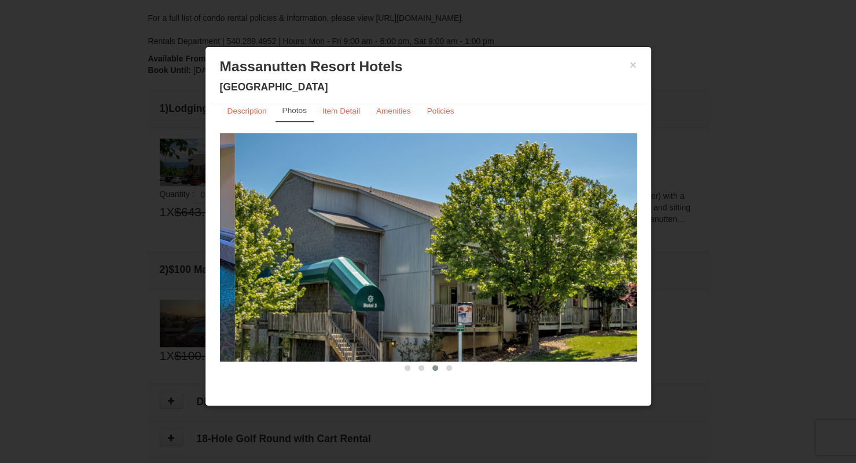
drag, startPoint x: 366, startPoint y: 233, endPoint x: 512, endPoint y: 229, distance: 146.6
click at [509, 230] on img at bounding box center [443, 247] width 417 height 228
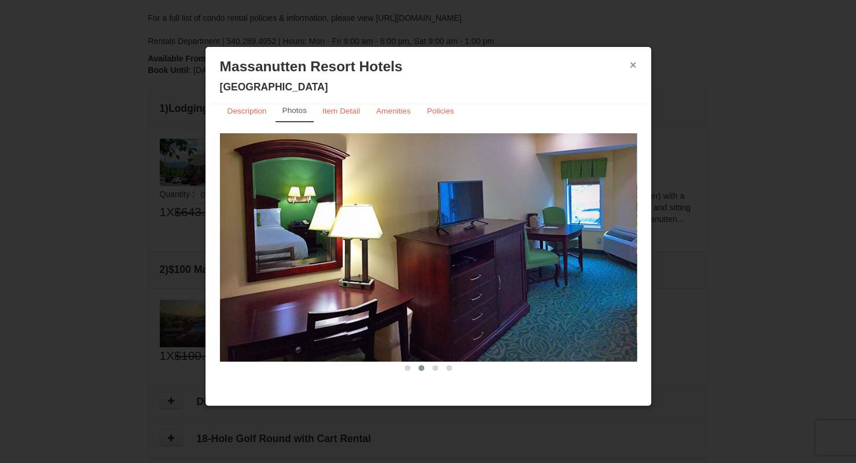
click at [634, 63] on button "×" at bounding box center [633, 65] width 7 height 12
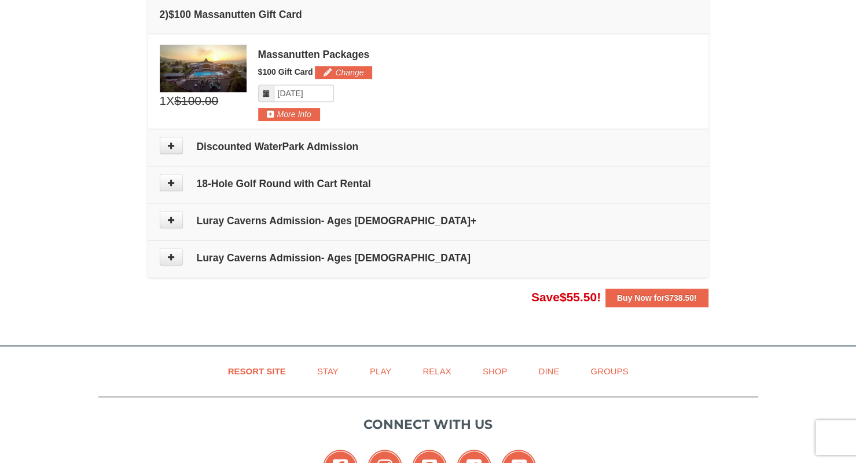
scroll to position [521, 0]
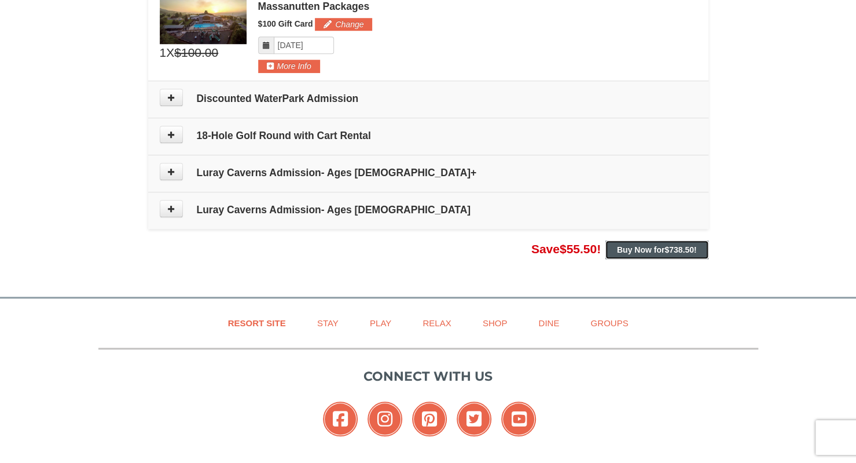
click at [632, 245] on strong "Buy Now for $738.50 !" at bounding box center [657, 249] width 80 height 9
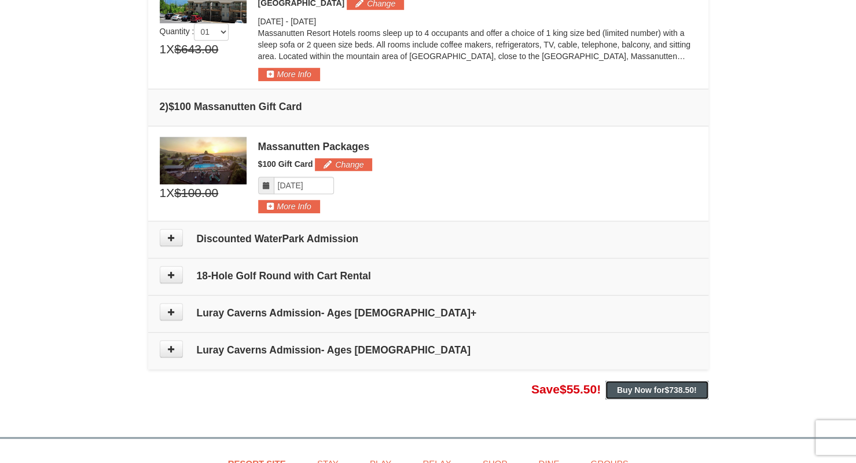
scroll to position [405, 0]
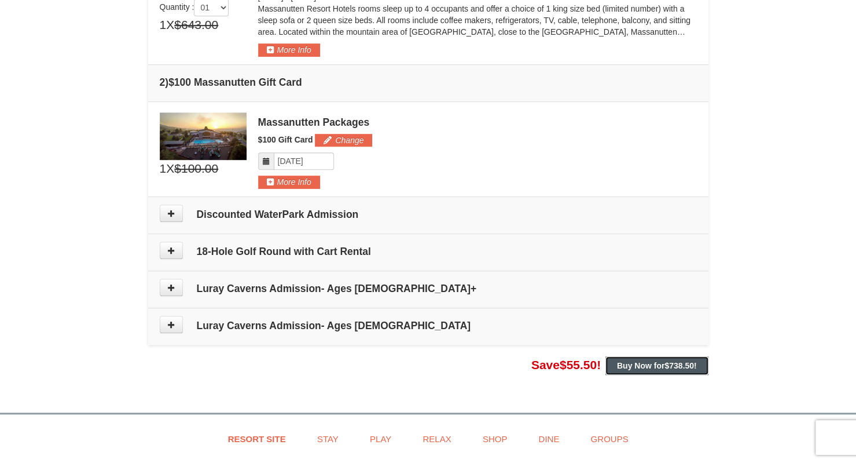
click at [638, 367] on strong "Buy Now for $738.50 !" at bounding box center [657, 365] width 80 height 9
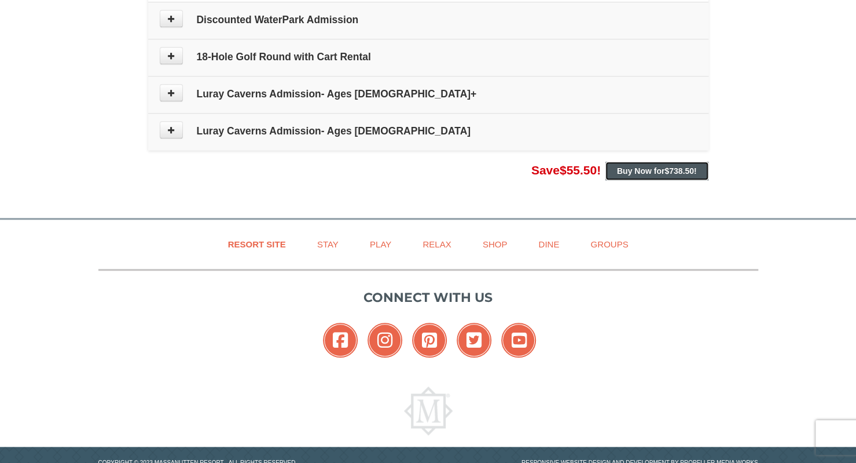
scroll to position [630, 0]
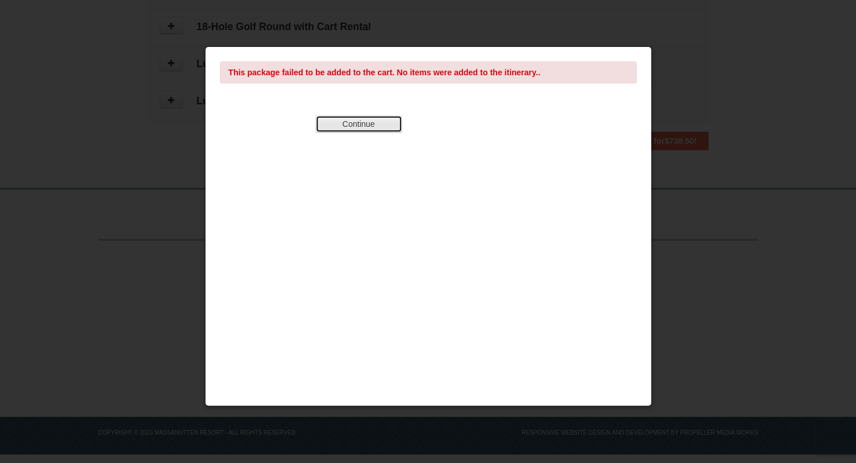
click at [356, 122] on button "Continue" at bounding box center [359, 123] width 87 height 17
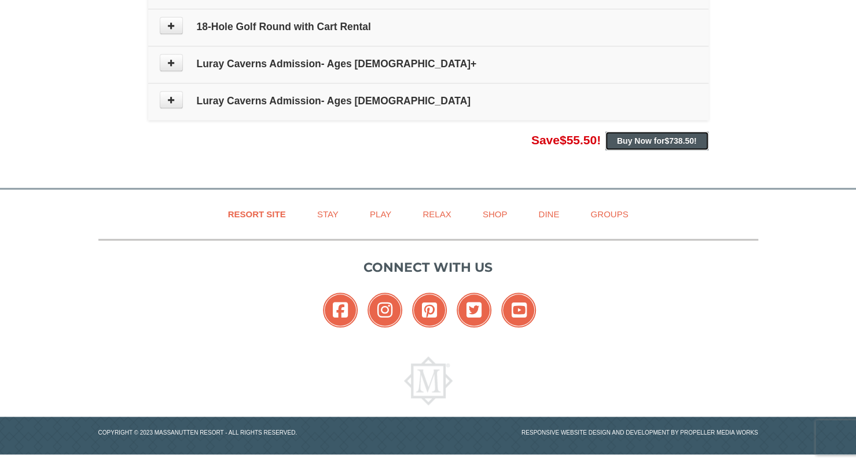
click at [651, 142] on strong "Buy Now for $738.50 !" at bounding box center [657, 140] width 80 height 9
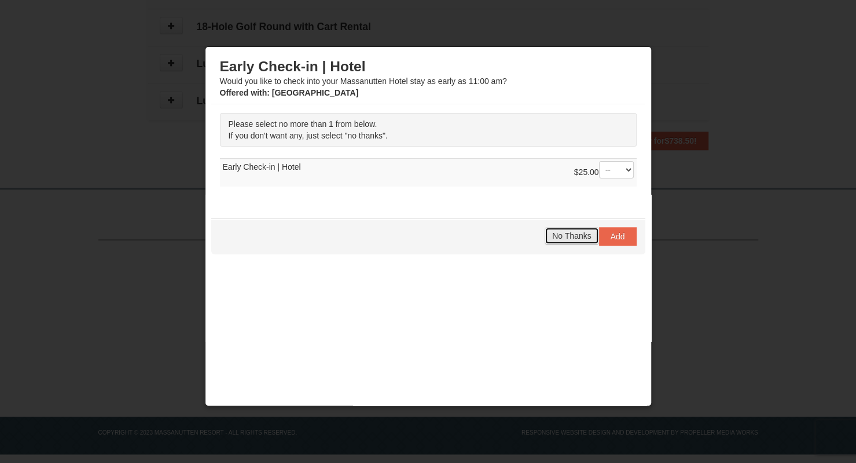
click at [566, 231] on span "No Thanks" at bounding box center [571, 235] width 39 height 9
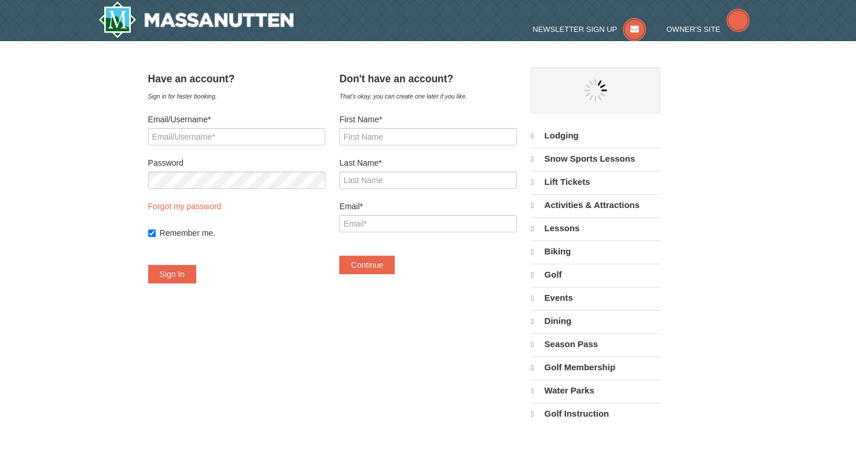
select select "9"
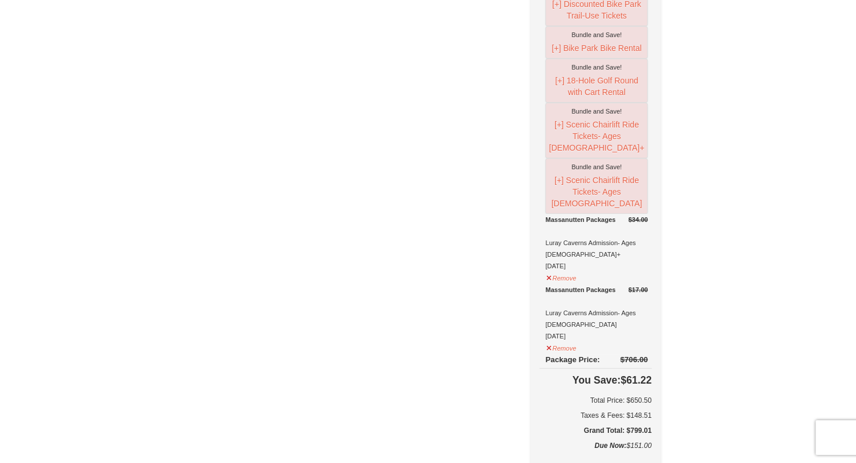
scroll to position [290, 0]
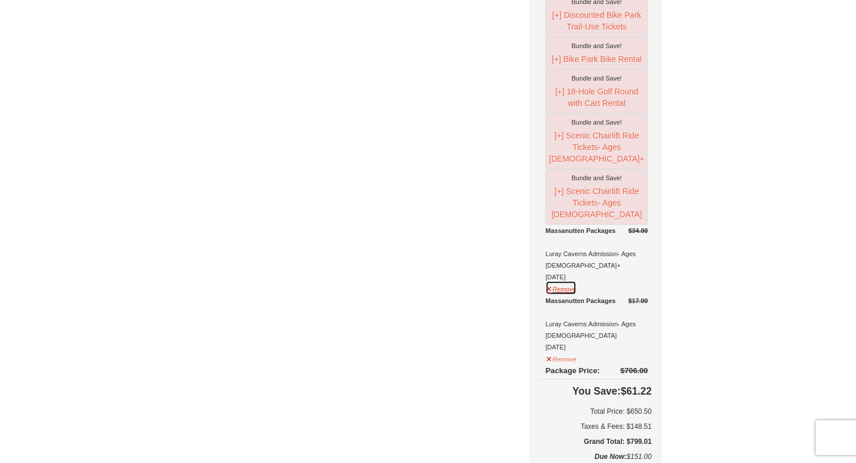
click at [567, 280] on button "Remove" at bounding box center [560, 287] width 31 height 14
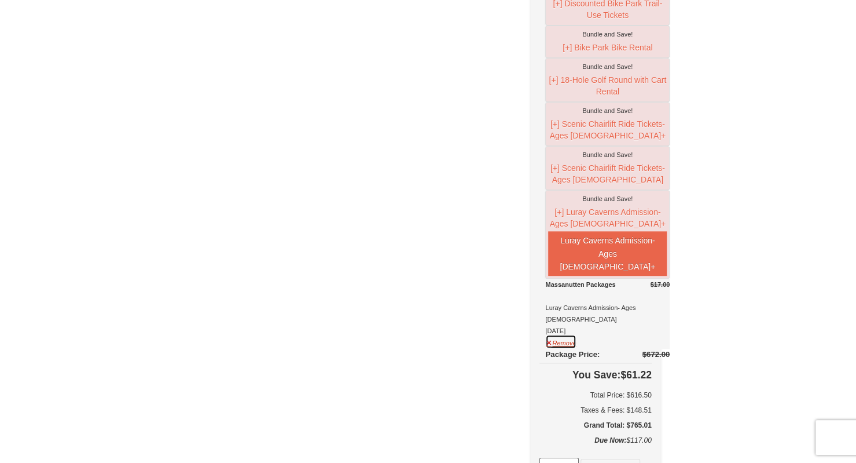
click at [569, 346] on button "Remove" at bounding box center [560, 341] width 31 height 14
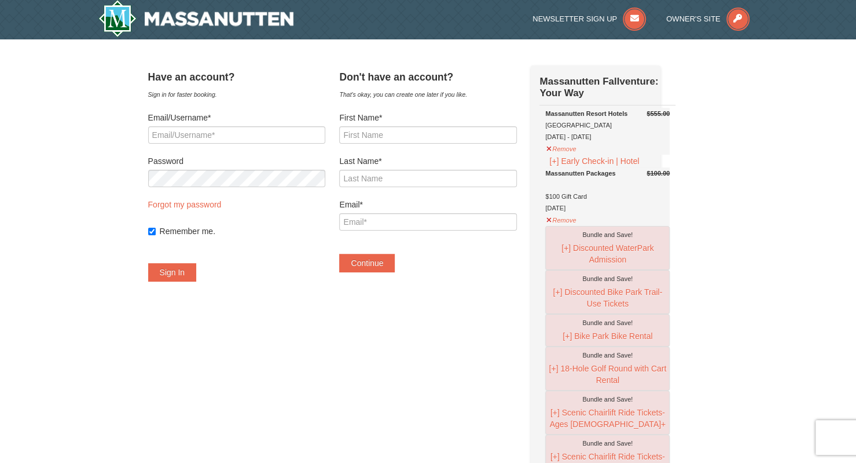
scroll to position [0, 0]
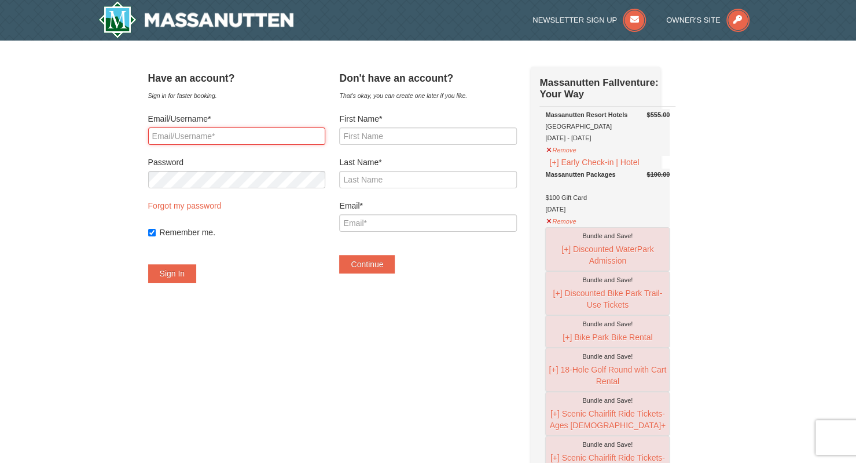
click at [169, 138] on input "Email/Username*" at bounding box center [236, 135] width 177 height 17
type input "pujanmehta06@gmail.com"
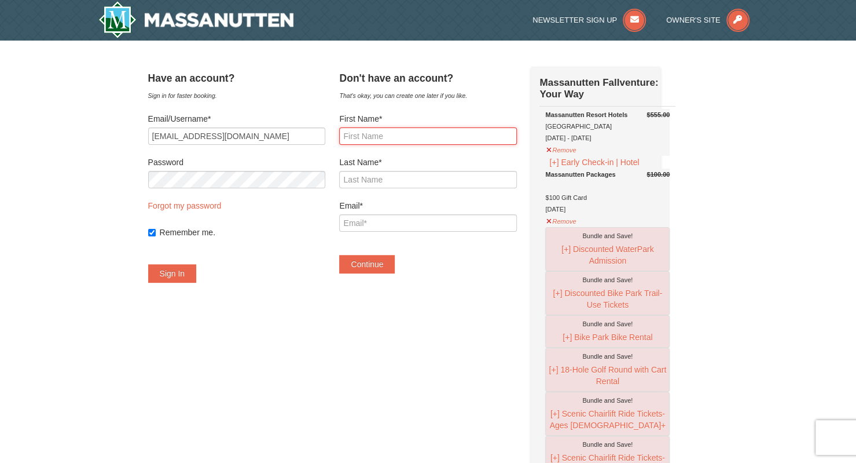
click at [362, 138] on input "First Name*" at bounding box center [427, 135] width 177 height 17
type input "Pujan"
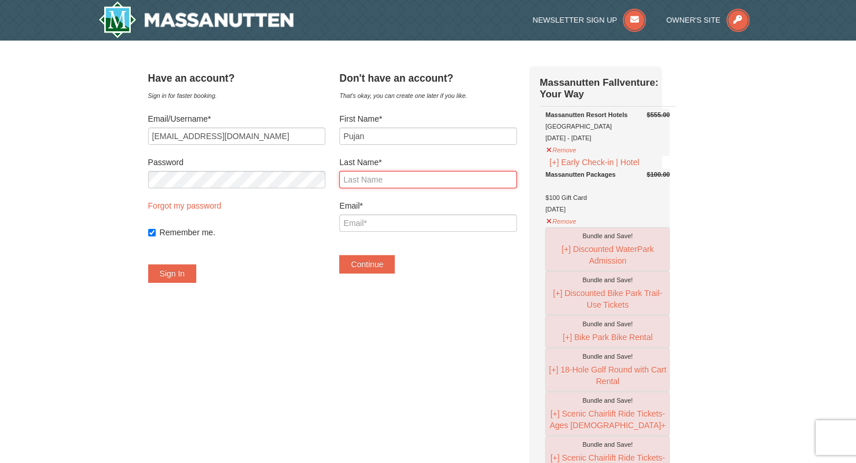
type input "Mehta"
type input "pujanmehta06@gmail.com"
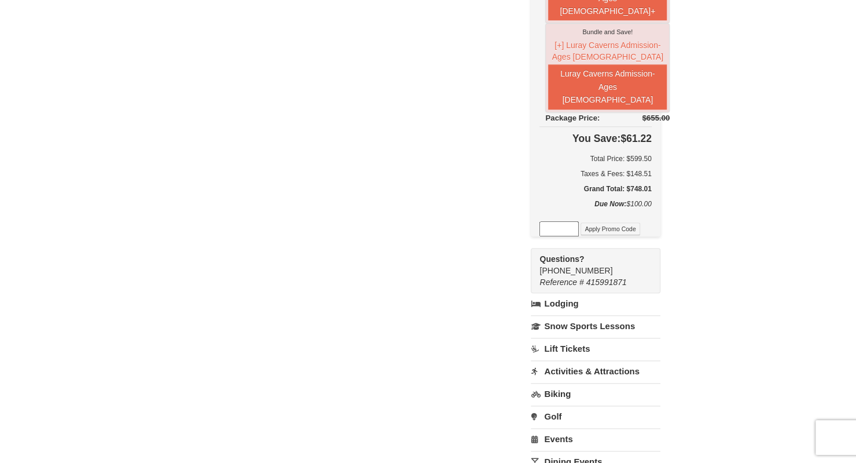
scroll to position [521, 0]
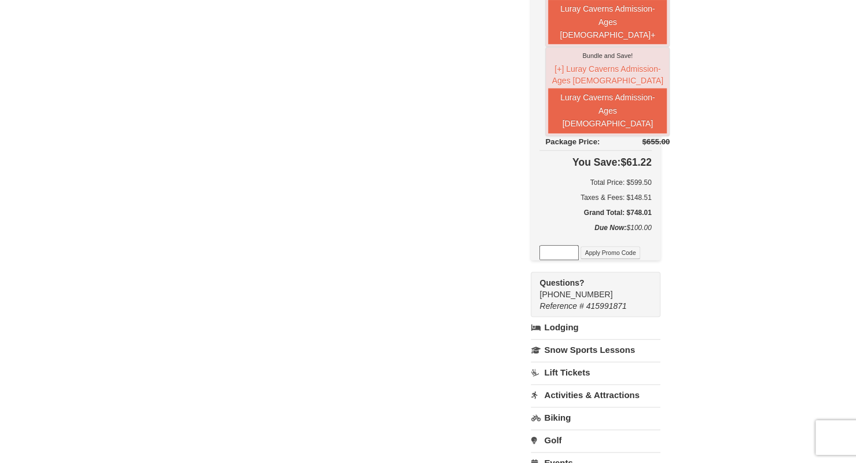
click at [573, 260] on input at bounding box center [559, 252] width 39 height 15
paste input "GoDukes25"
type input "GoDukes25"
click at [632, 259] on button "Apply Promo Code" at bounding box center [610, 252] width 59 height 13
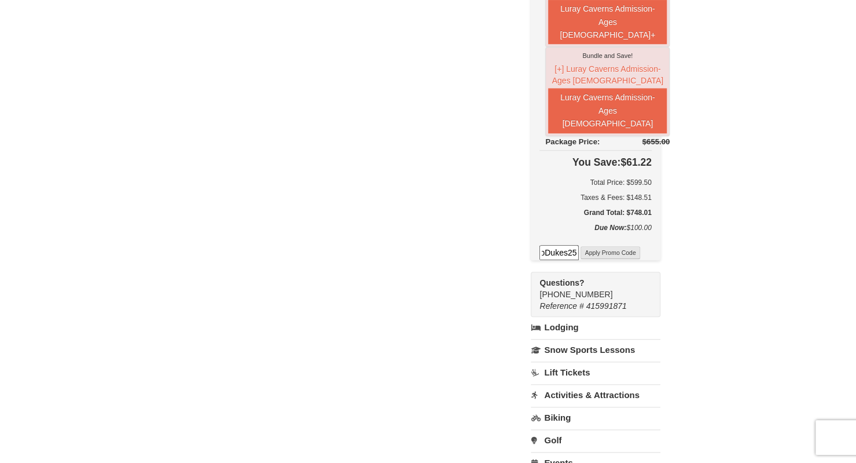
scroll to position [0, 0]
click at [564, 254] on input at bounding box center [559, 252] width 39 height 15
type input "GoDukes25"
click at [636, 258] on button "Apply Promo Code" at bounding box center [610, 252] width 59 height 13
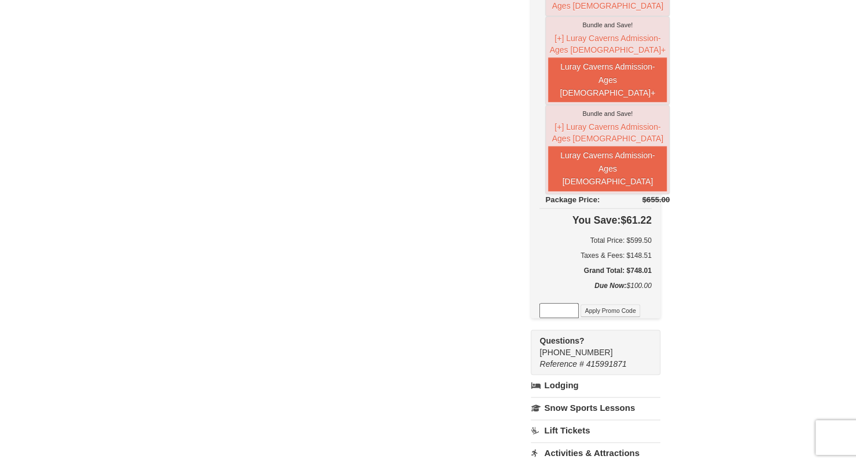
click at [579, 315] on input at bounding box center [559, 310] width 39 height 15
paste input "Fallventure"
type input "Fallventure"
click at [625, 313] on button "Apply Promo Code" at bounding box center [610, 310] width 59 height 13
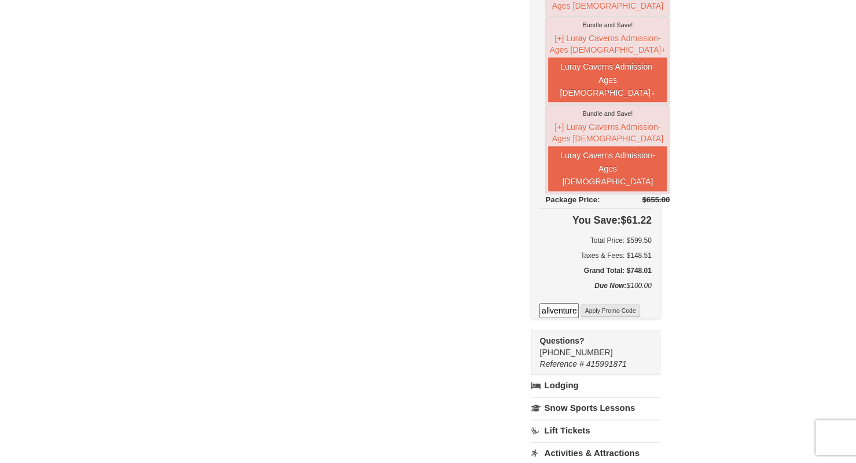
scroll to position [0, 0]
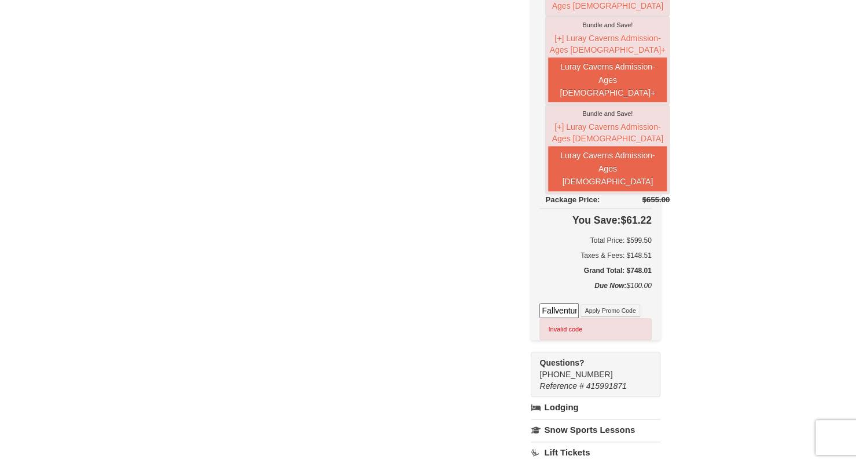
click at [570, 310] on input "Fallventure" at bounding box center [559, 310] width 39 height 15
type input "GoDukes25"
click at [616, 314] on button "Apply Promo Code" at bounding box center [610, 310] width 59 height 13
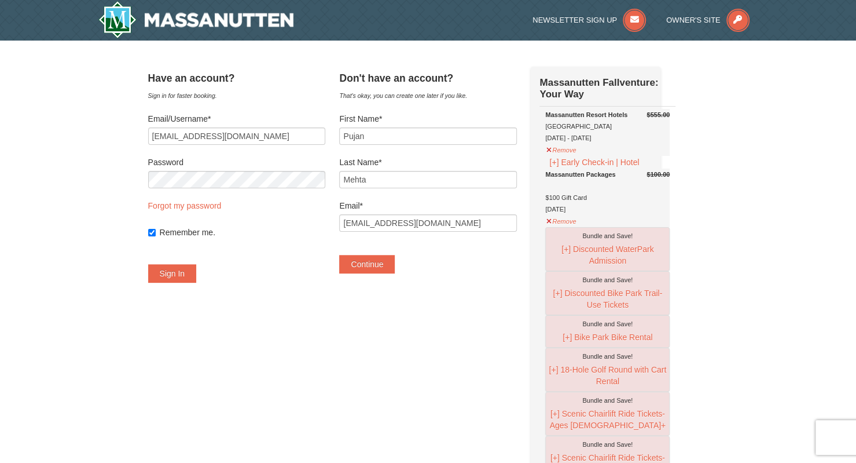
click at [469, 270] on div "Continue" at bounding box center [427, 258] width 177 height 30
click at [384, 267] on button "Continue" at bounding box center [367, 264] width 56 height 19
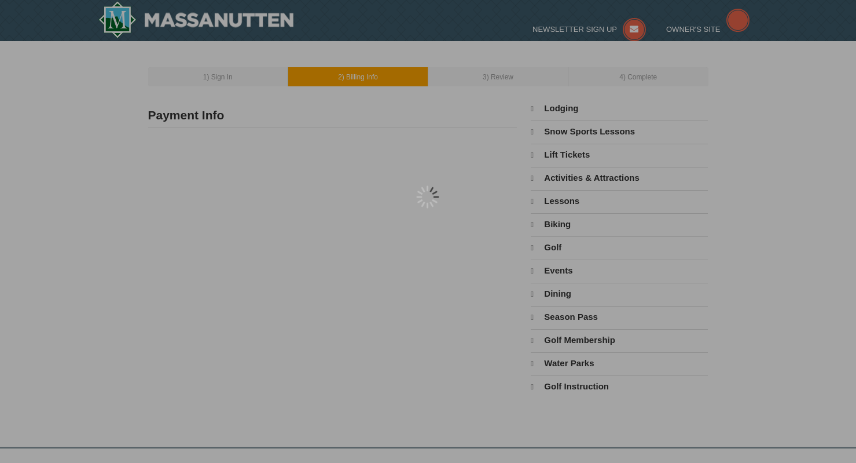
type input "[PERSON_NAME]"
type input "[EMAIL_ADDRESS][DOMAIN_NAME]"
select select "9"
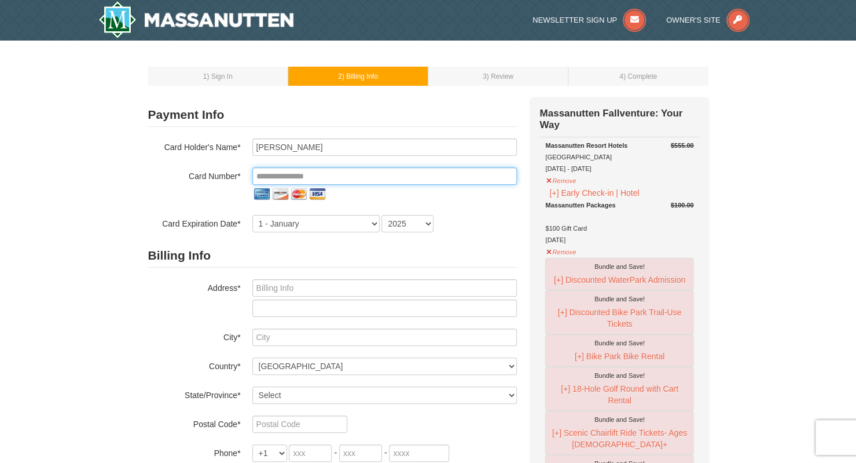
click at [268, 169] on input "tel" at bounding box center [384, 175] width 265 height 17
type input "**********"
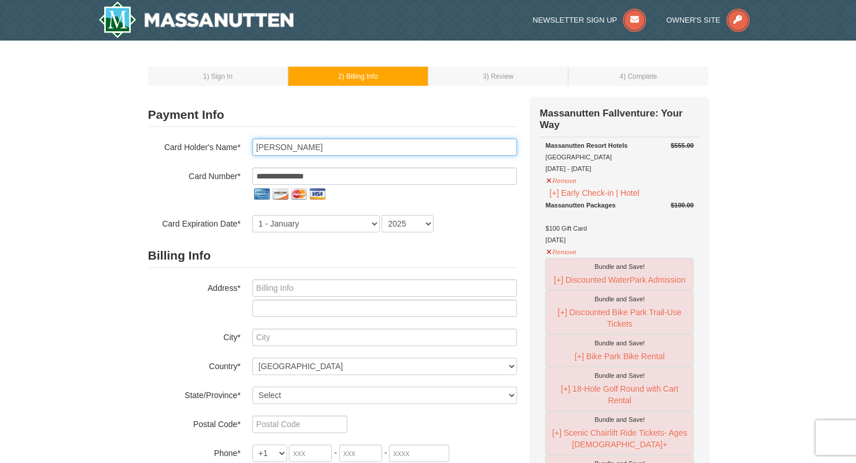
type input "Pujan S Mehta"
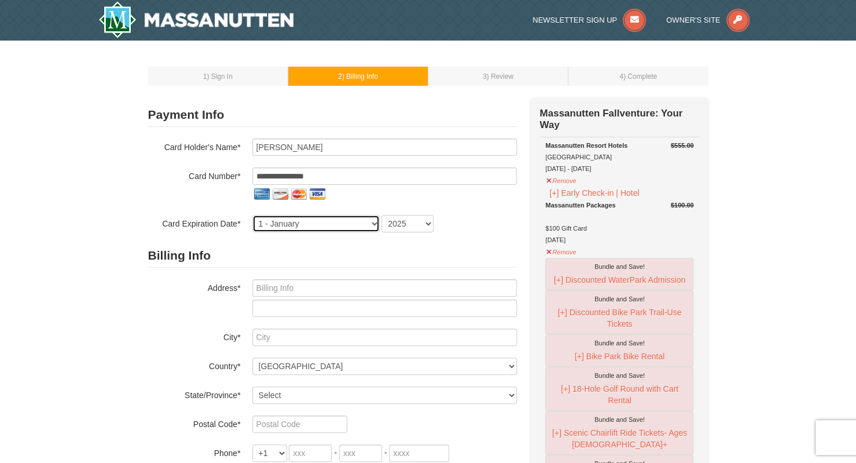
select select "3"
select select "2030"
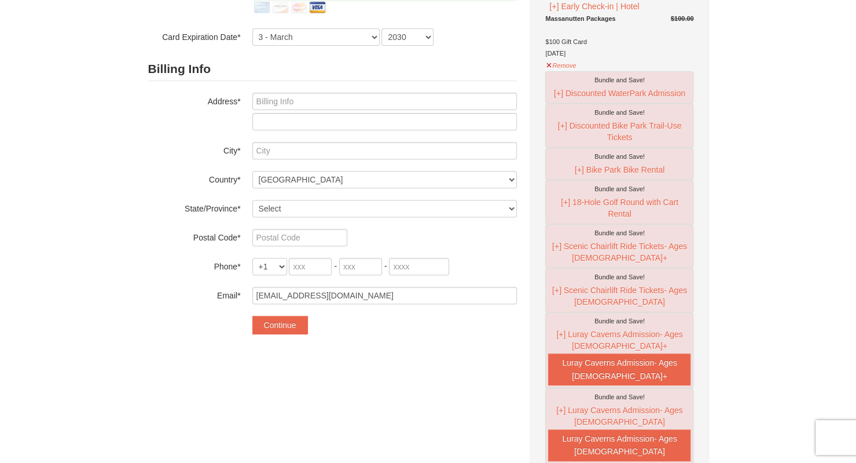
scroll to position [232, 0]
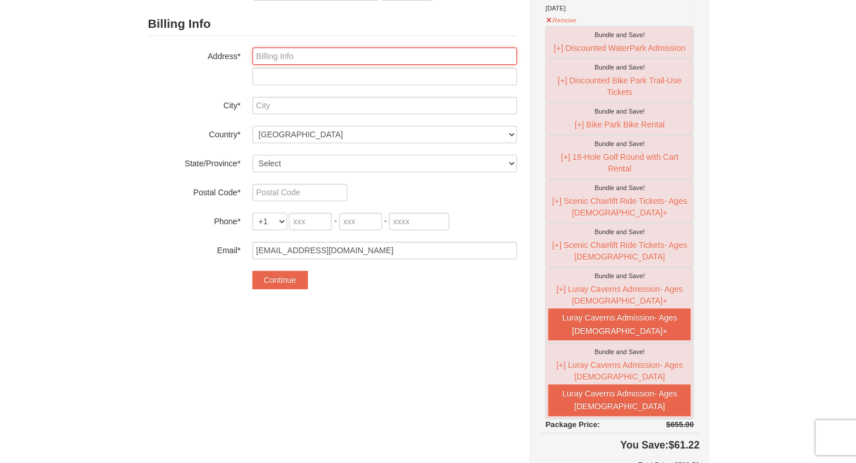
click at [285, 63] on input "text" at bounding box center [384, 55] width 265 height 17
type input "26201 Osprey Way"
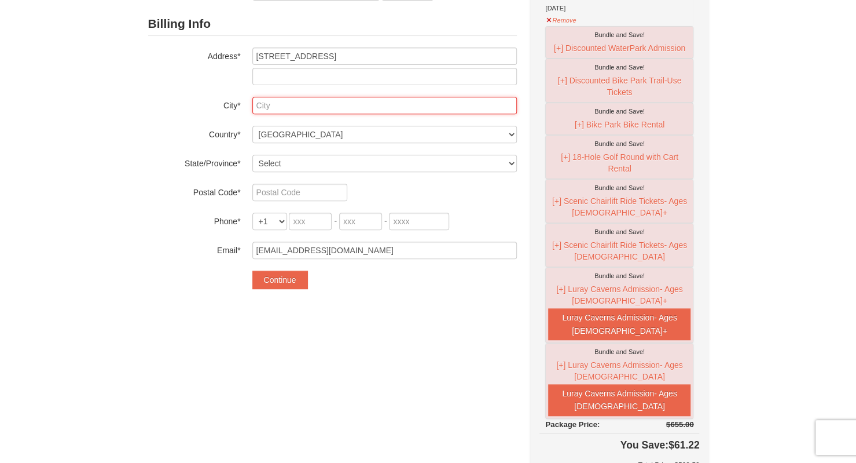
type input "West Windsor Township"
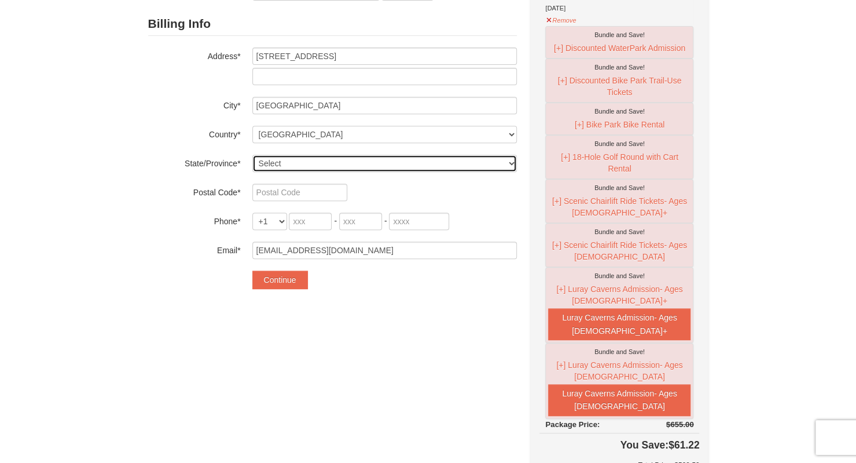
select select "NJ"
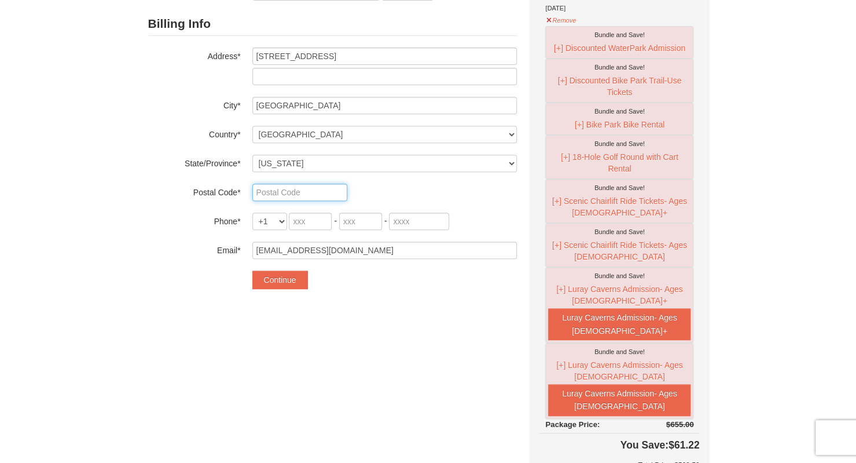
type input "08550"
type input "609"
type input "721"
type input "0556"
click at [267, 282] on button "Continue" at bounding box center [280, 279] width 56 height 19
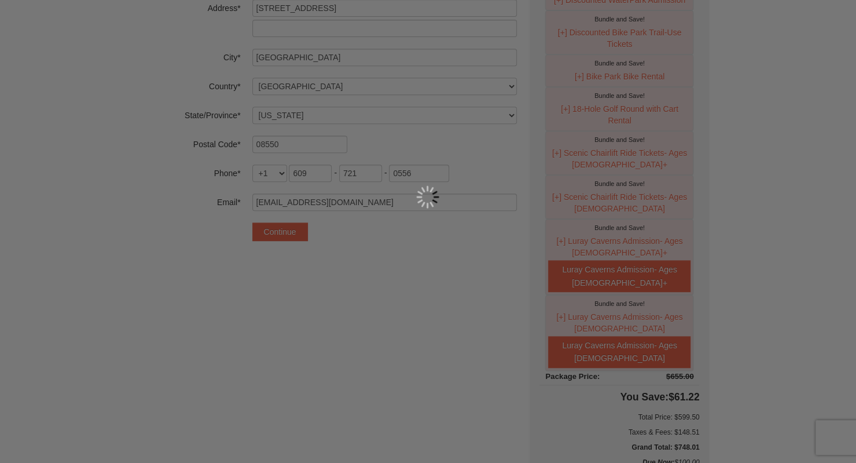
scroll to position [347, 0]
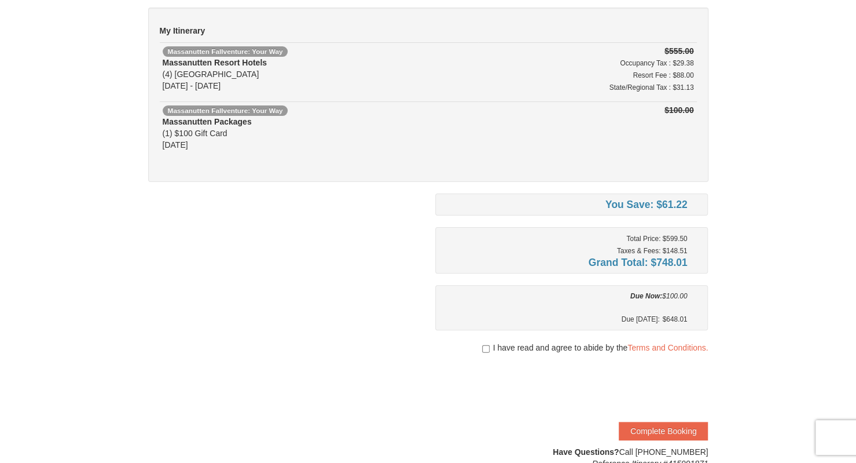
scroll to position [116, 0]
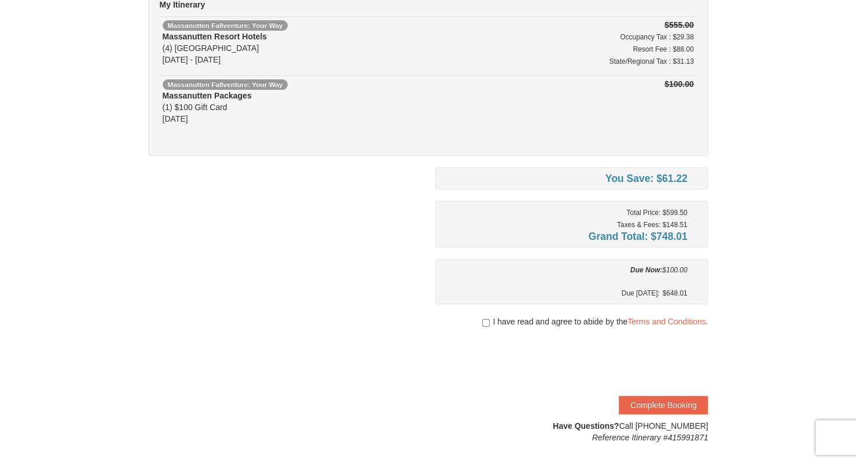
click at [493, 319] on span "I have read and agree to abide by the Terms and Conditions." at bounding box center [600, 322] width 215 height 12
click at [484, 320] on input "checkbox" at bounding box center [486, 322] width 8 height 9
checkbox input "true"
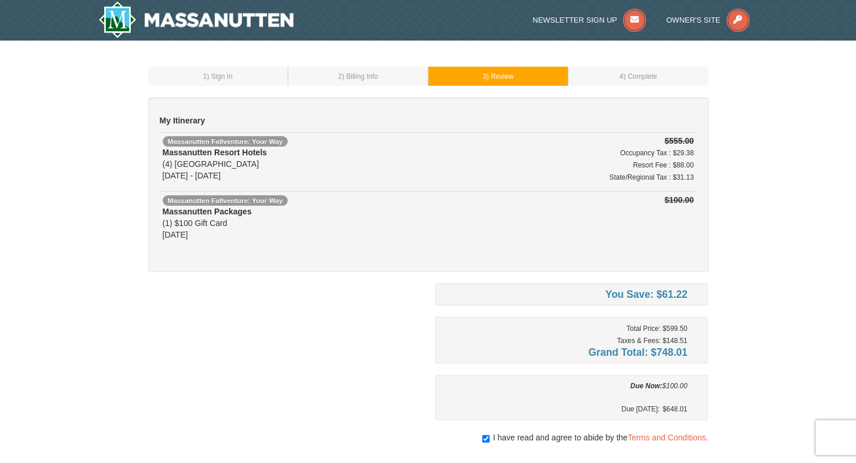
scroll to position [290, 0]
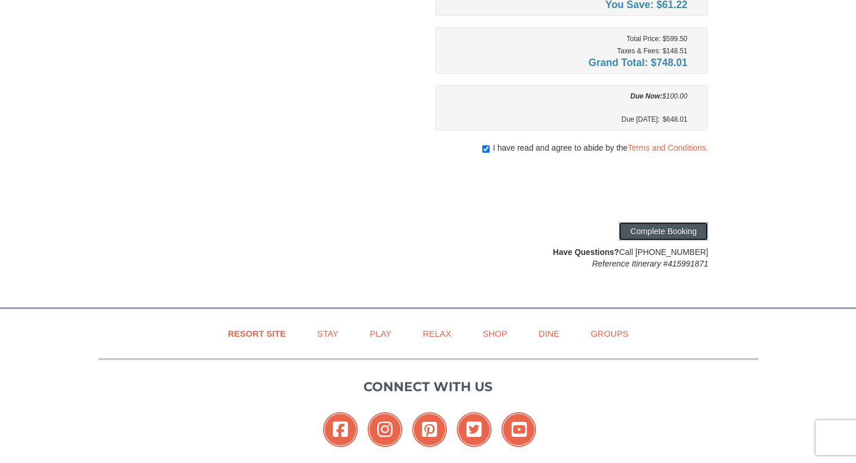
click at [646, 222] on button "Complete Booking" at bounding box center [663, 231] width 89 height 19
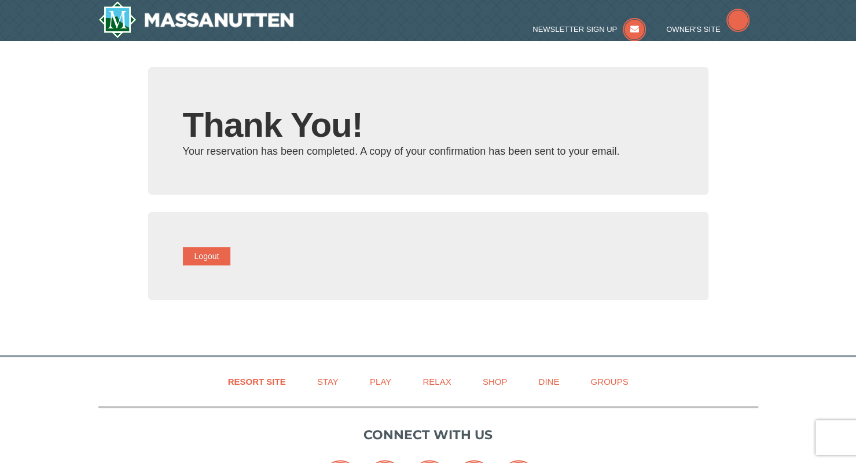
type input "[EMAIL_ADDRESS][DOMAIN_NAME]"
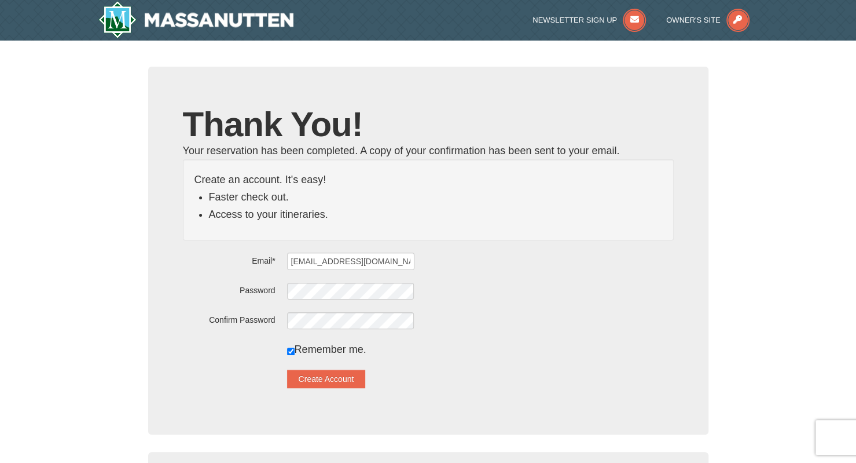
click at [440, 130] on h1 "Thank You!" at bounding box center [428, 124] width 491 height 35
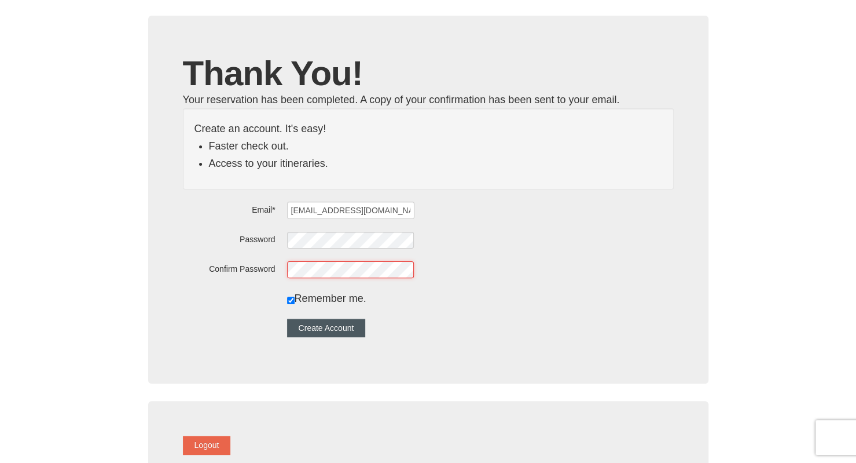
scroll to position [116, 0]
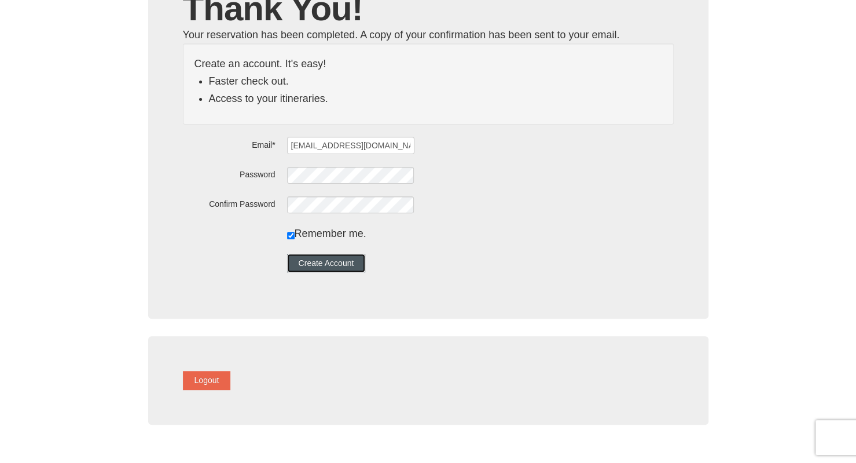
click at [324, 254] on button "Create Account" at bounding box center [326, 263] width 79 height 19
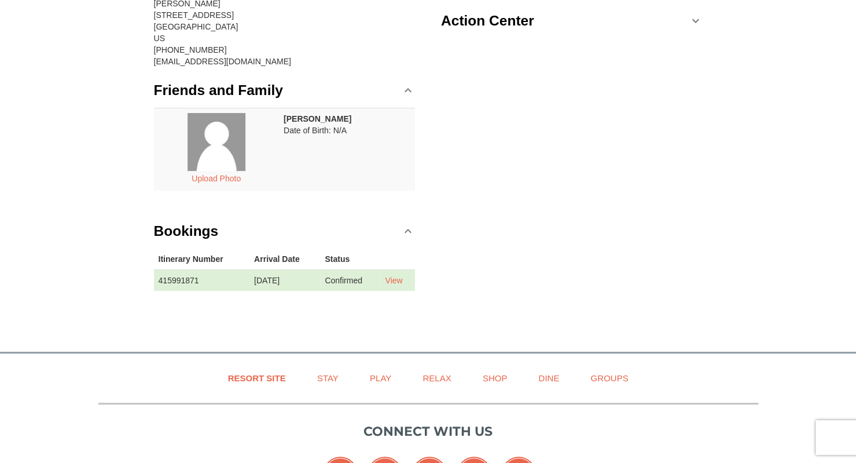
scroll to position [174, 0]
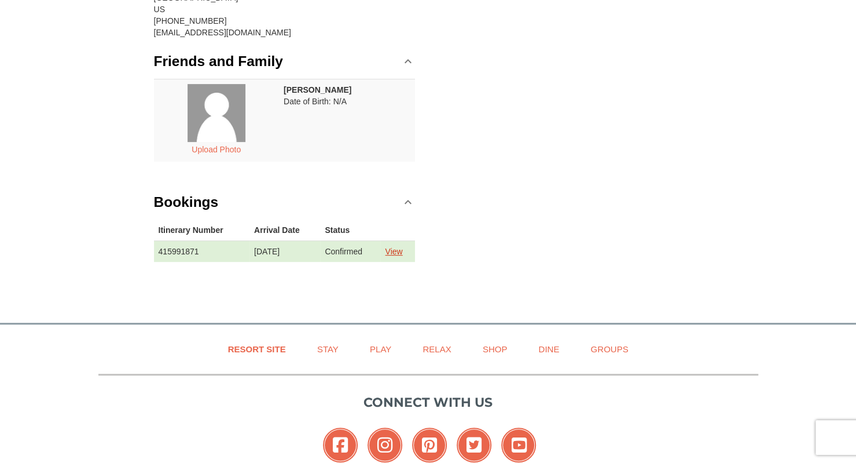
click at [400, 247] on link "View" at bounding box center [393, 251] width 17 height 9
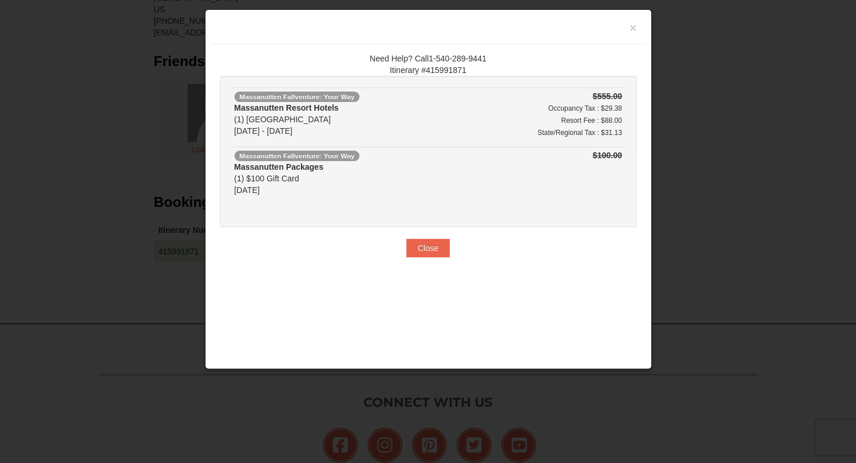
drag, startPoint x: 475, startPoint y: 69, endPoint x: 331, endPoint y: 69, distance: 144.2
click at [331, 69] on div "Need Help? Call1-540-289-9441 Itinerary #415991871" at bounding box center [428, 64] width 417 height 23
copy div "Itinerary #415991871"
click at [634, 25] on button "×" at bounding box center [633, 28] width 7 height 12
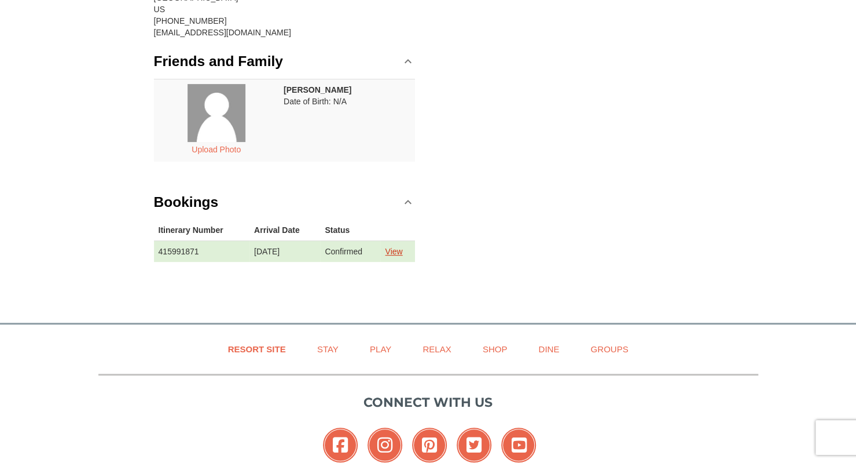
click at [398, 248] on link "View" at bounding box center [393, 251] width 17 height 9
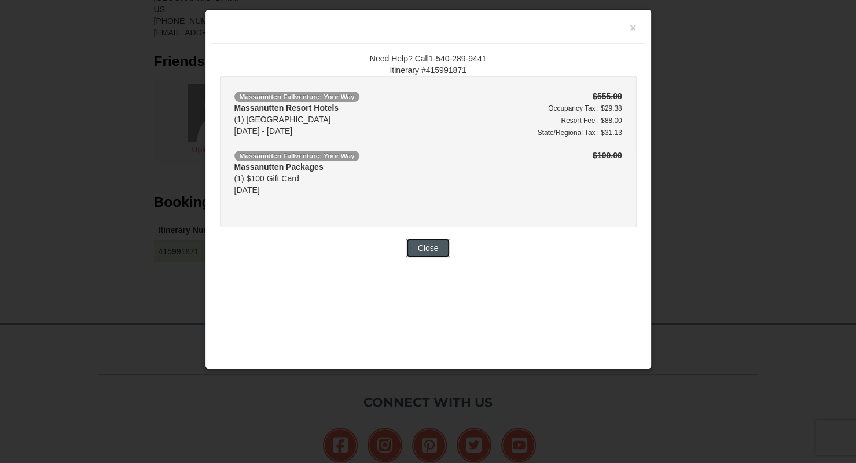
click at [420, 248] on button "Close" at bounding box center [429, 248] width 44 height 19
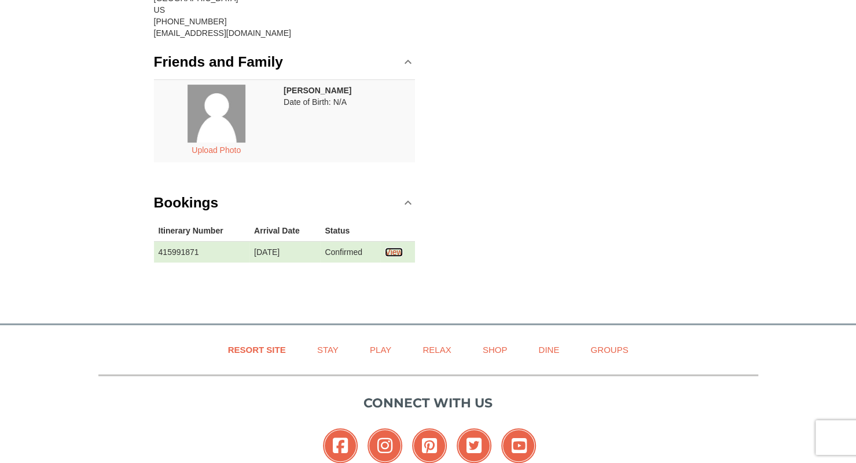
scroll to position [232, 0]
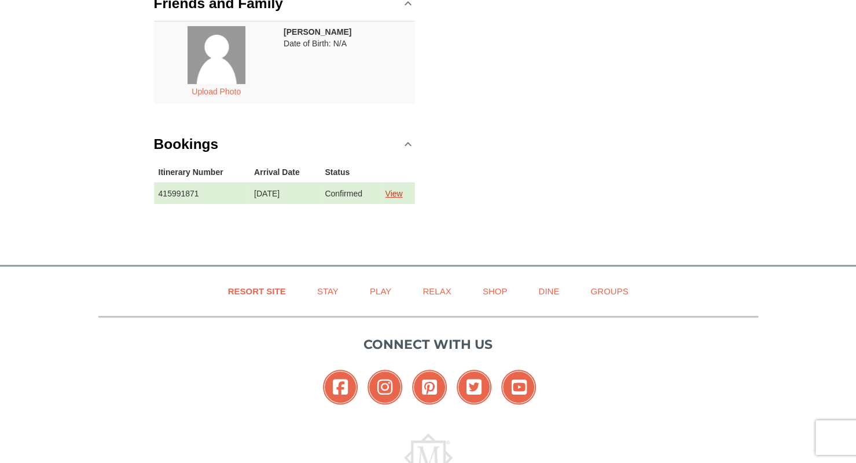
click at [402, 193] on link "View" at bounding box center [393, 193] width 17 height 9
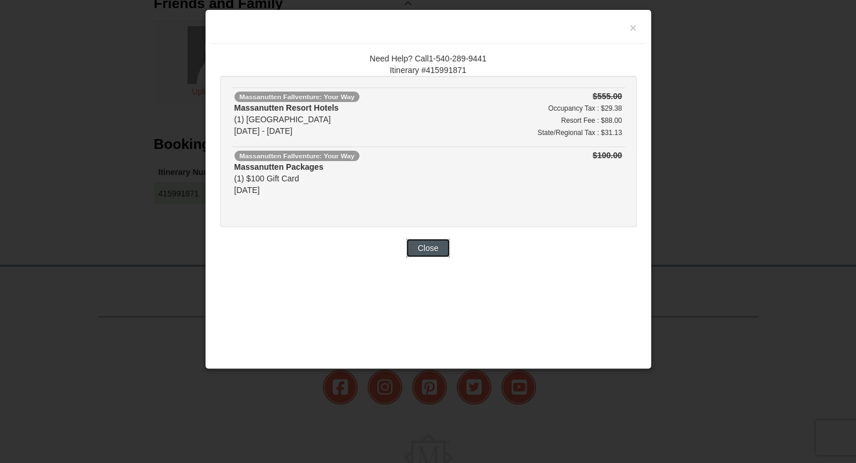
click at [423, 244] on button "Close" at bounding box center [429, 248] width 44 height 19
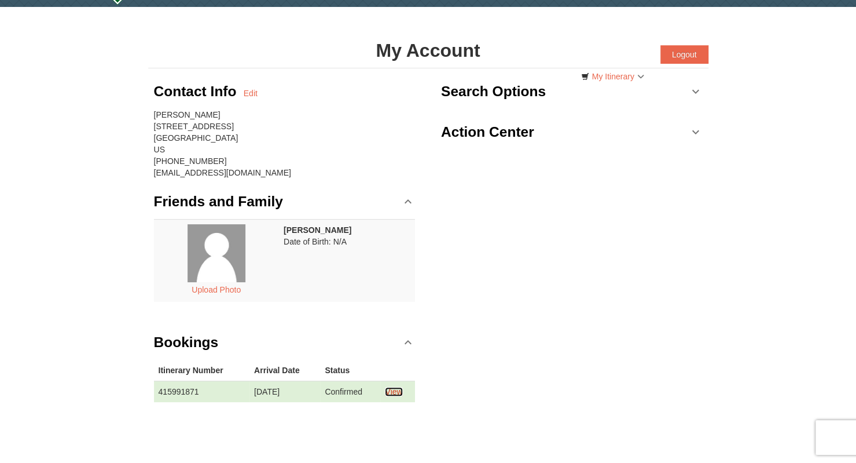
scroll to position [58, 0]
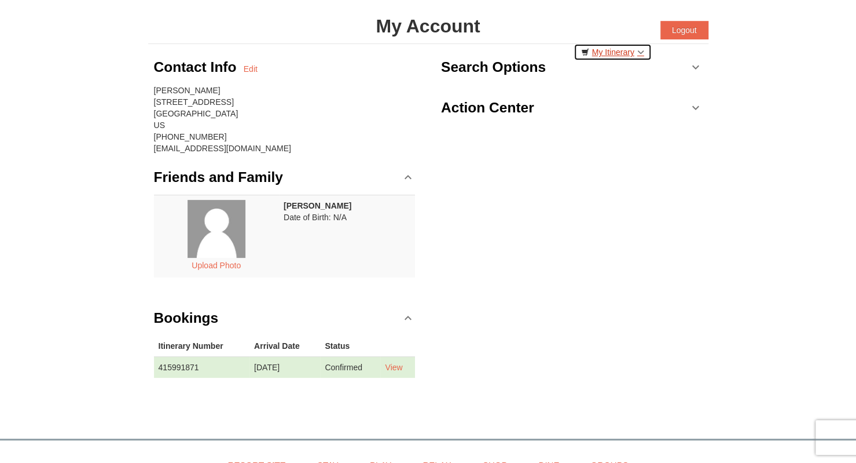
click at [613, 55] on link "My Itinerary" at bounding box center [613, 51] width 78 height 17
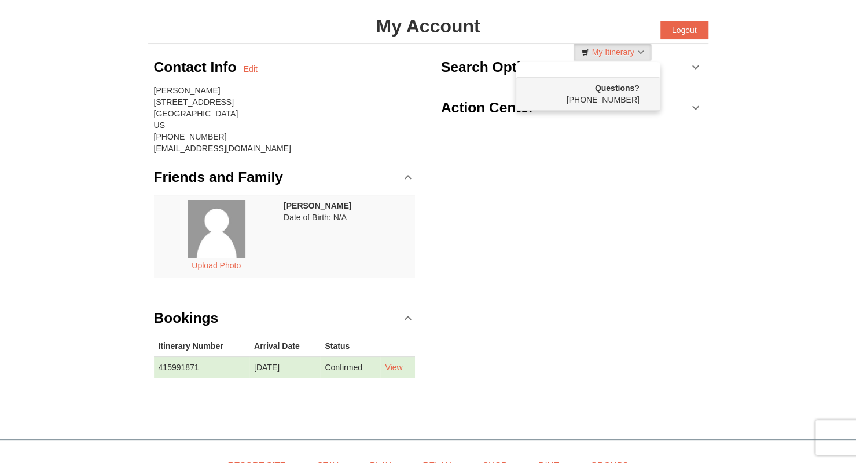
click at [585, 194] on div "Contact Info Edit Pujan Mehta 26201 Osprey Way West Windsor Township, NJ 08550 …" at bounding box center [428, 222] width 561 height 357
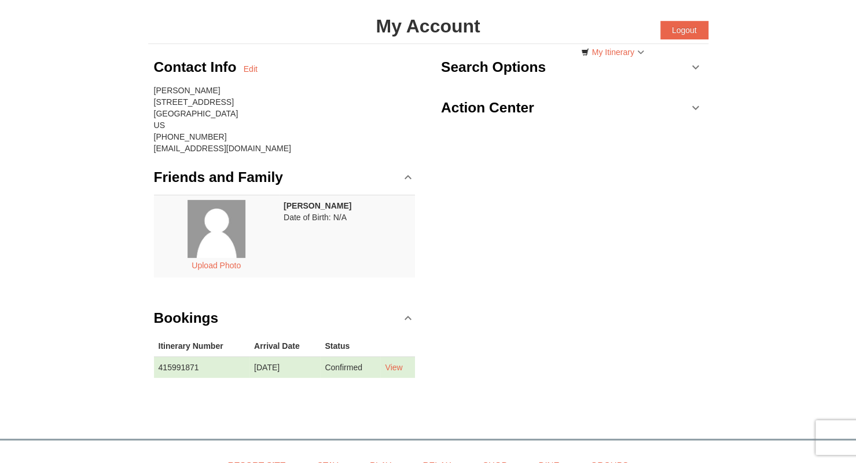
click at [692, 67] on link "Search Options" at bounding box center [572, 67] width 262 height 35
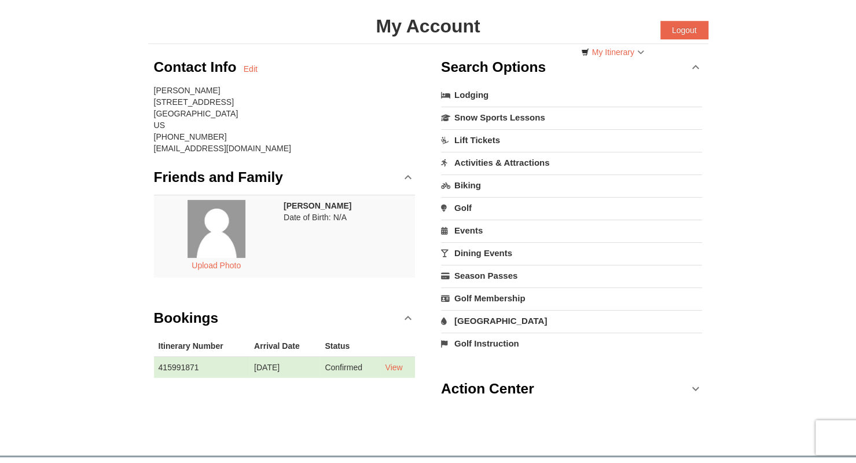
click at [694, 384] on link "Action Center" at bounding box center [572, 388] width 262 height 35
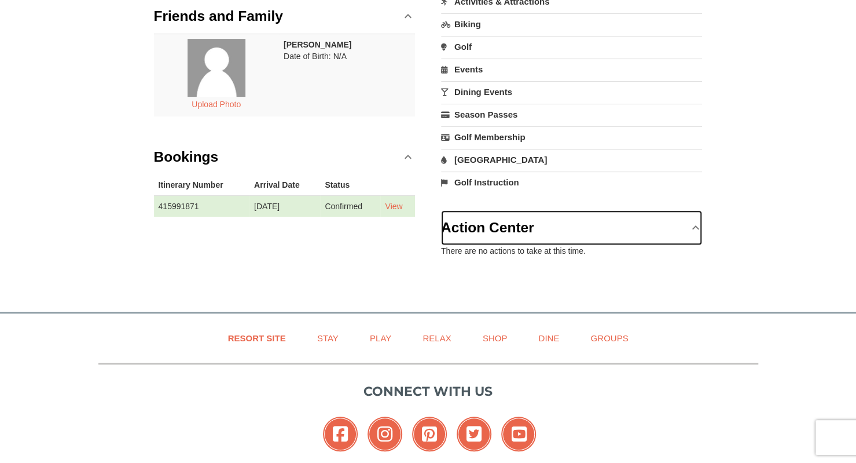
scroll to position [232, 0]
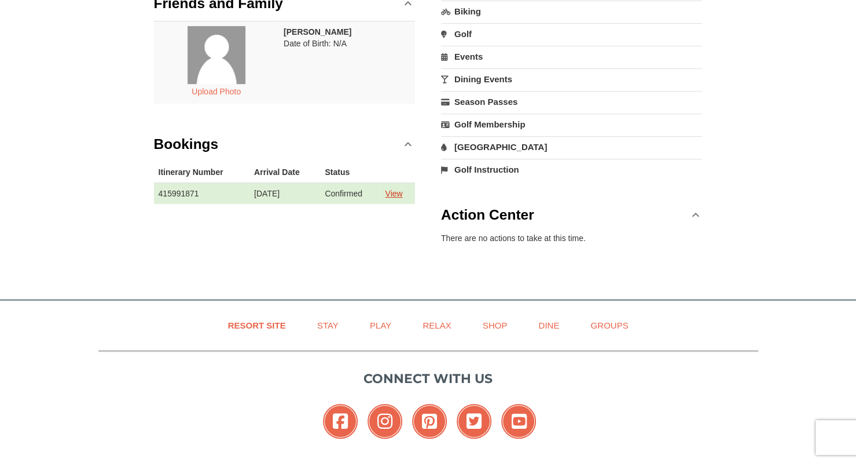
click at [398, 191] on link "View" at bounding box center [393, 193] width 17 height 9
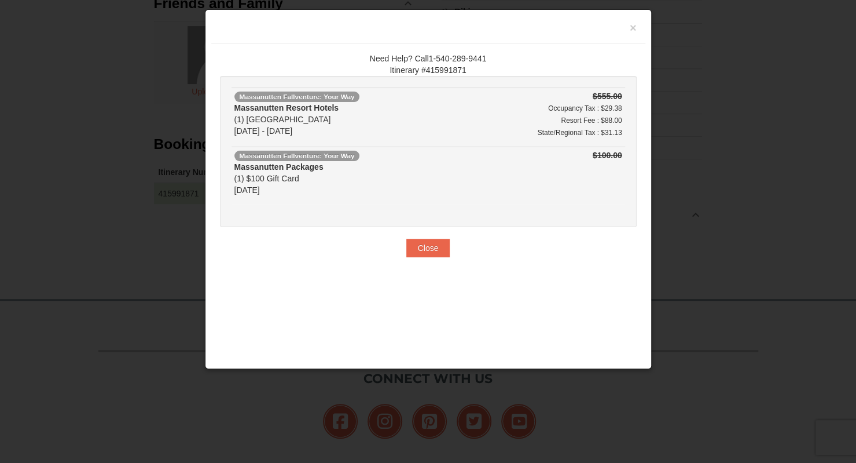
click at [274, 118] on div "Massanutten Resort Hotels (1) Hotel Queen Room 11/26/2025 - 11/30/2025" at bounding box center [349, 119] width 228 height 35
click at [417, 254] on button "Close" at bounding box center [429, 248] width 44 height 19
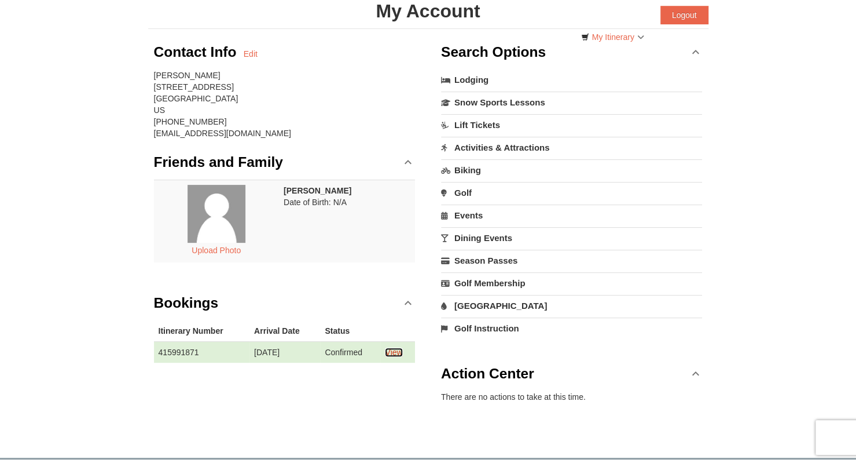
scroll to position [0, 0]
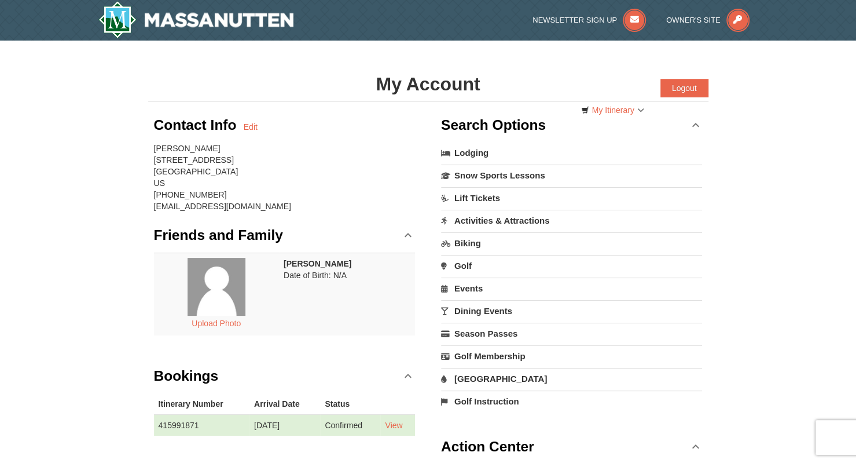
click at [693, 127] on link "Search Options" at bounding box center [572, 125] width 262 height 35
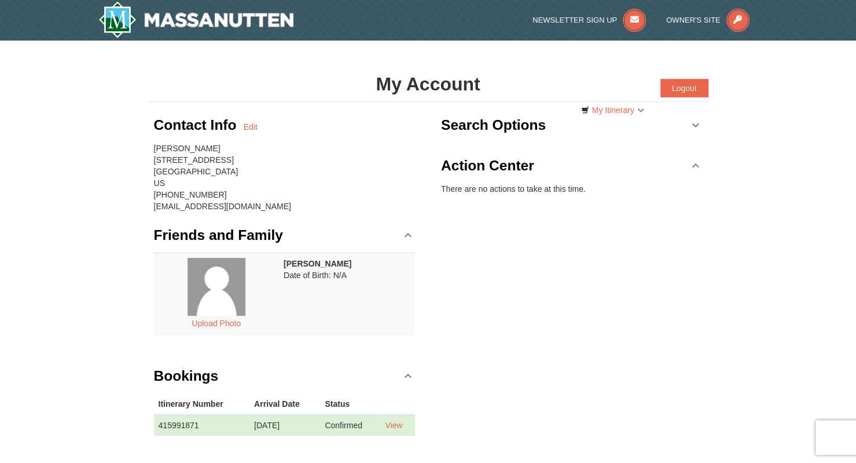
click at [693, 167] on link "Action Center" at bounding box center [572, 165] width 262 height 35
click at [747, 21] on icon at bounding box center [738, 20] width 23 height 23
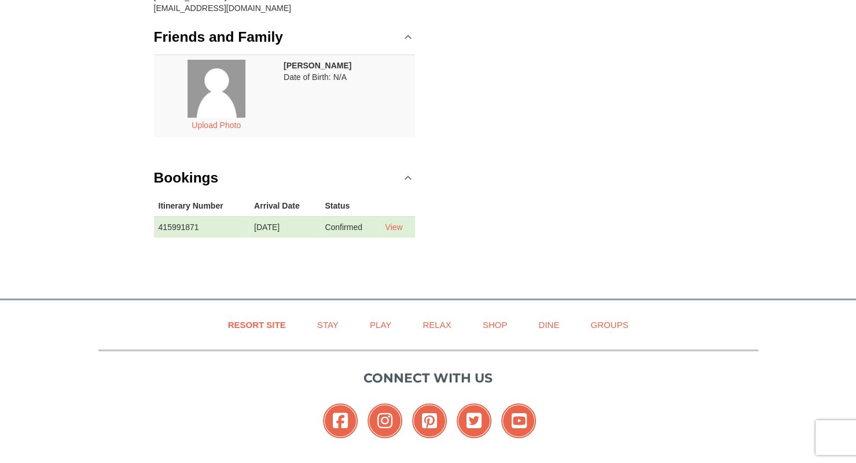
scroll to position [232, 0]
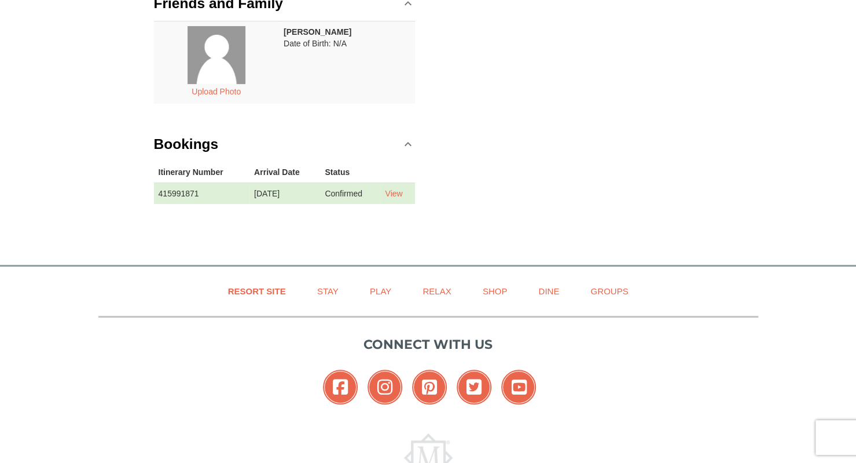
click at [662, 234] on div "× My Account Categories Map List Filter My Itinerary Questions? 1-540-289-9441 …" at bounding box center [429, 30] width 584 height 421
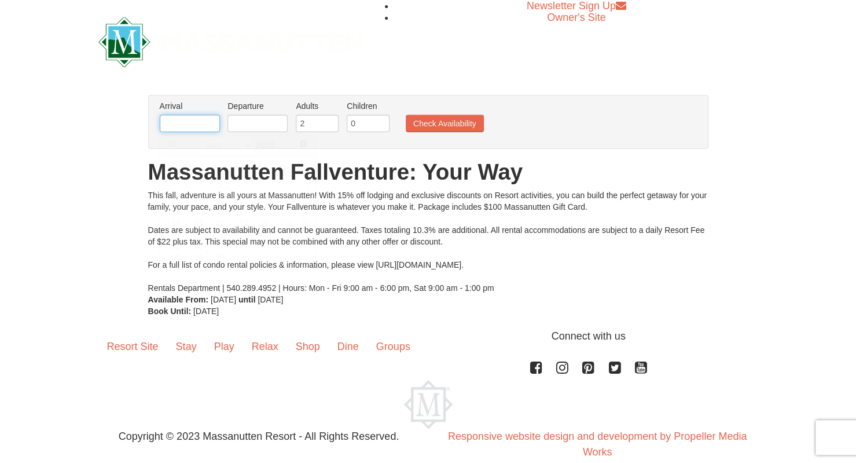
click at [170, 115] on input "text" at bounding box center [190, 123] width 60 height 17
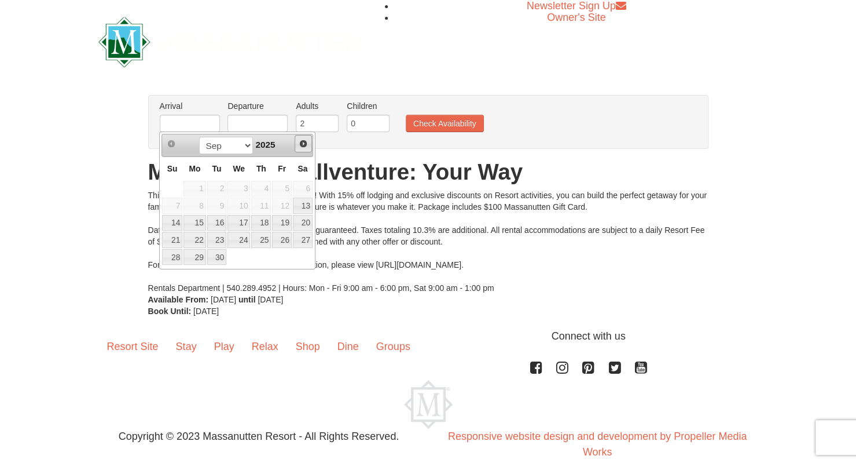
click at [301, 145] on span "Next" at bounding box center [303, 143] width 9 height 9
click at [241, 252] on link "26" at bounding box center [239, 257] width 23 height 16
type input "[DATE]"
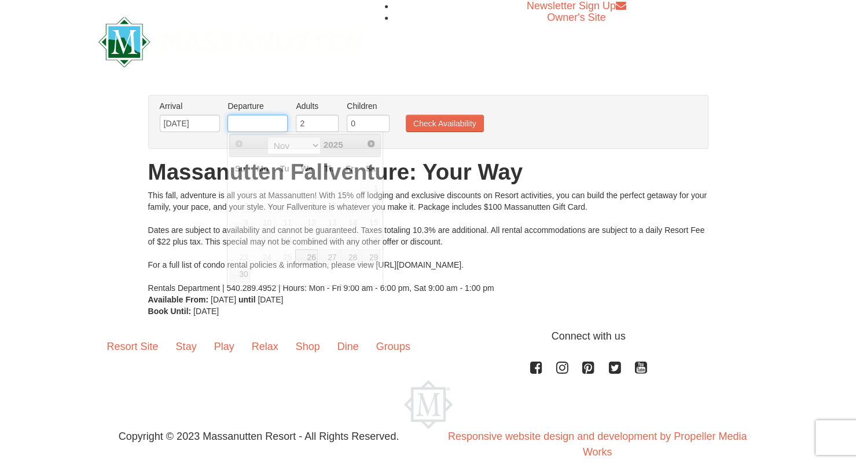
click at [248, 128] on input "text" at bounding box center [258, 123] width 60 height 17
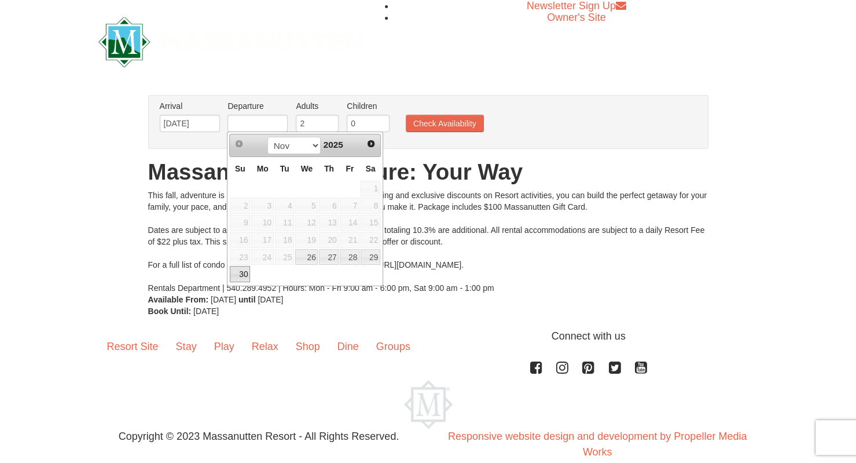
click at [232, 266] on link "30" at bounding box center [240, 274] width 20 height 16
type input "[DATE]"
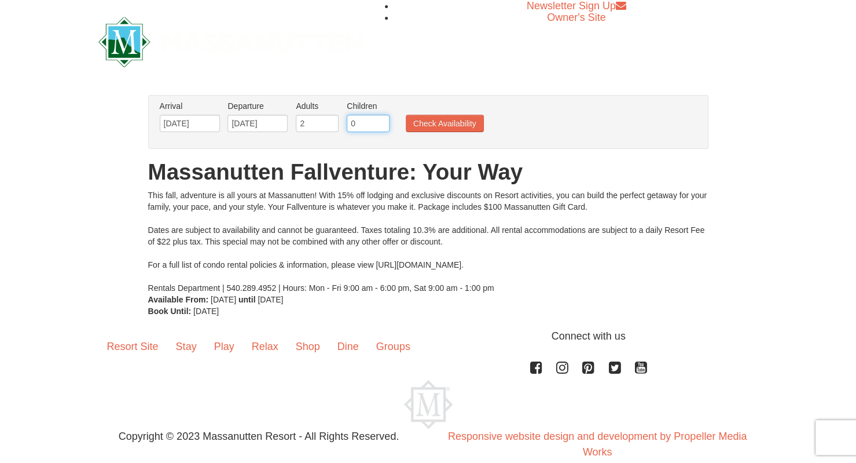
click at [371, 124] on input "0" at bounding box center [368, 123] width 43 height 17
click at [379, 122] on input "1" at bounding box center [368, 123] width 43 height 17
type input "2"
click at [379, 122] on input "2" at bounding box center [368, 123] width 43 height 17
click at [434, 130] on button "Check Availability" at bounding box center [445, 123] width 78 height 17
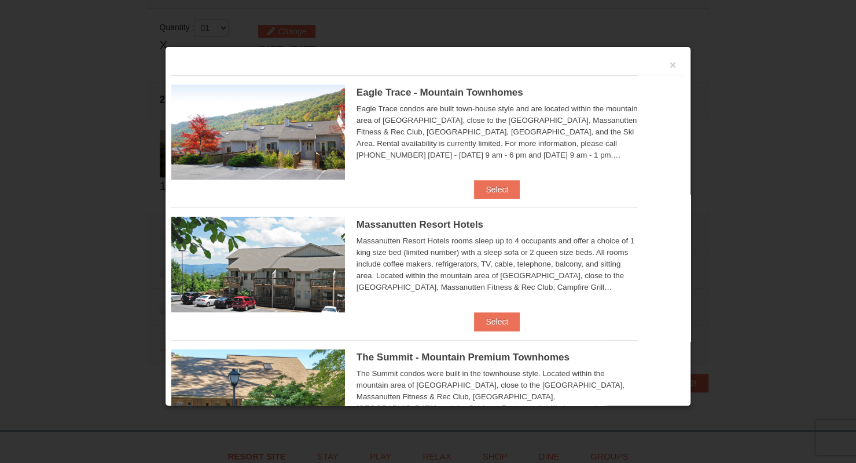
scroll to position [353, 0]
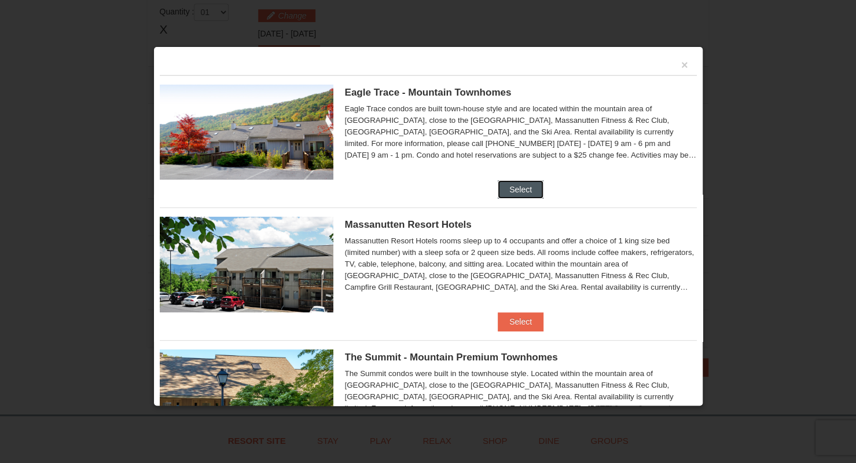
click at [508, 189] on button "Select" at bounding box center [521, 189] width 46 height 19
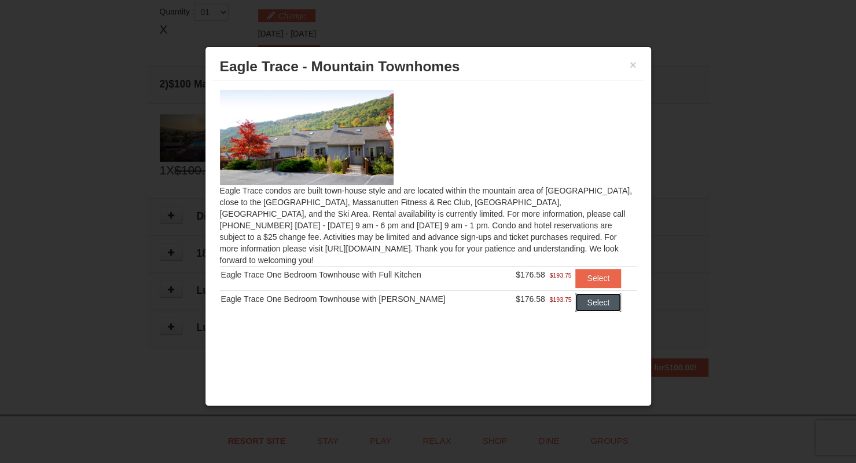
click at [592, 294] on button "Select" at bounding box center [599, 302] width 46 height 19
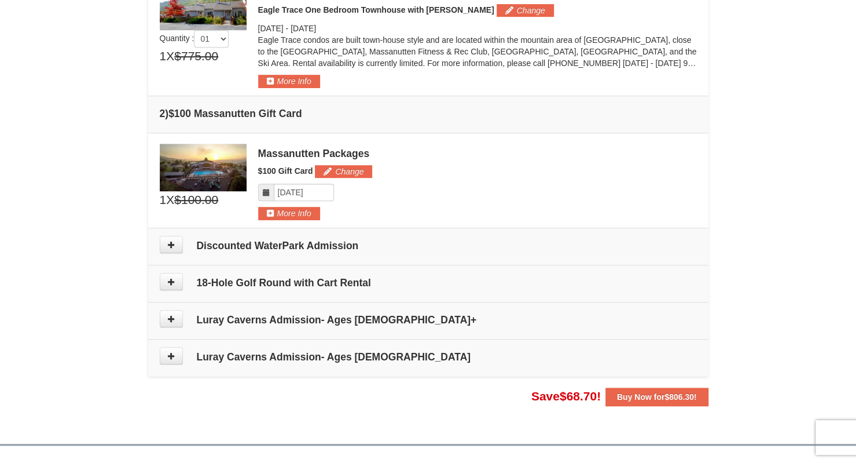
scroll to position [411, 0]
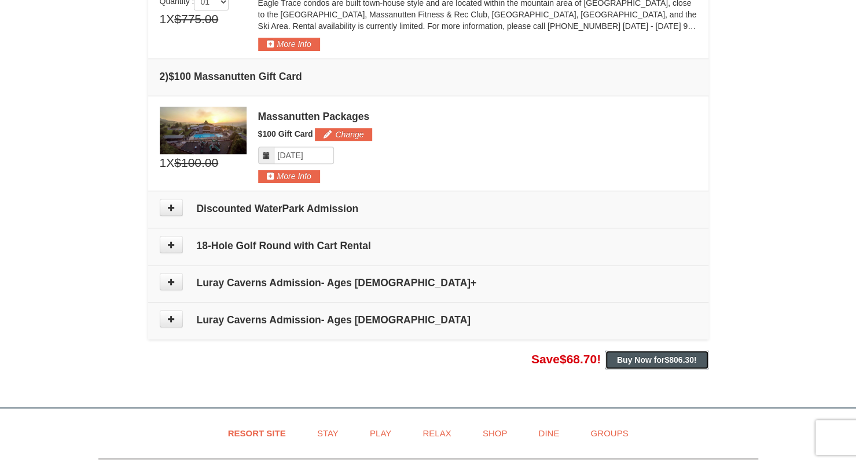
click at [660, 361] on strong "Buy Now for $806.30 !" at bounding box center [657, 359] width 80 height 9
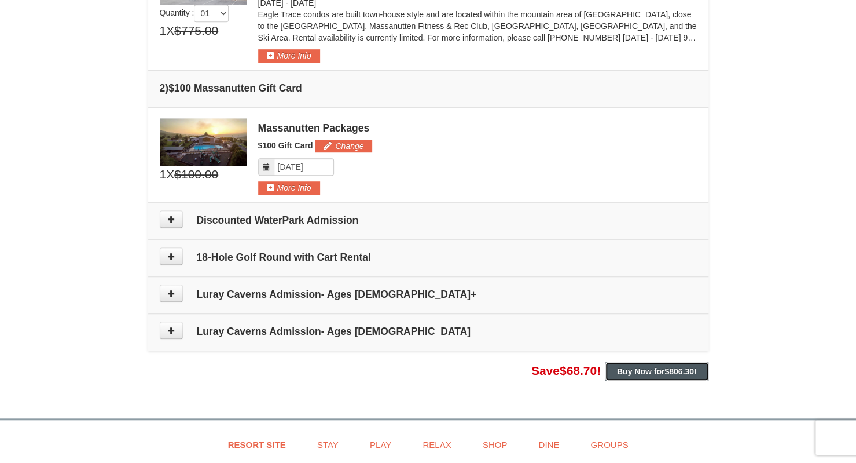
scroll to position [527, 0]
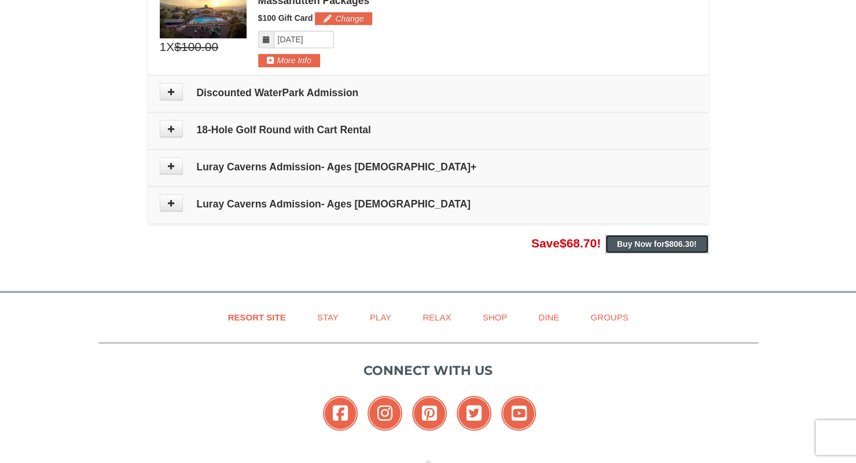
click at [635, 248] on button "Buy Now for $806.30 !" at bounding box center [657, 244] width 103 height 19
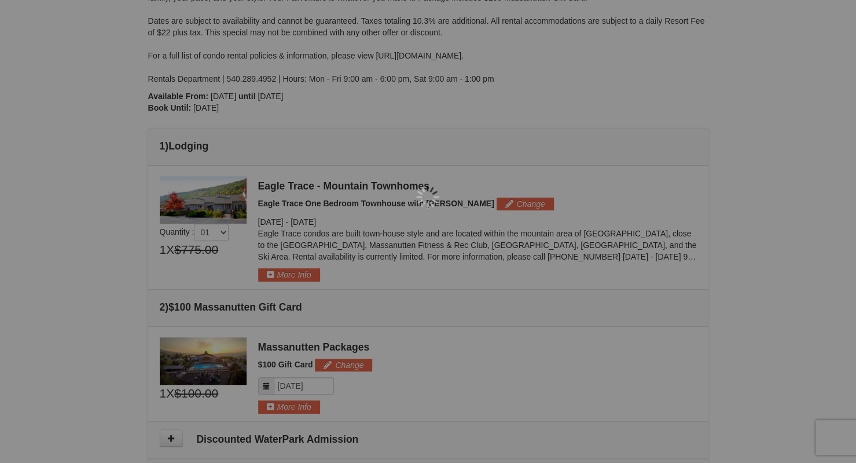
scroll to position [232, 0]
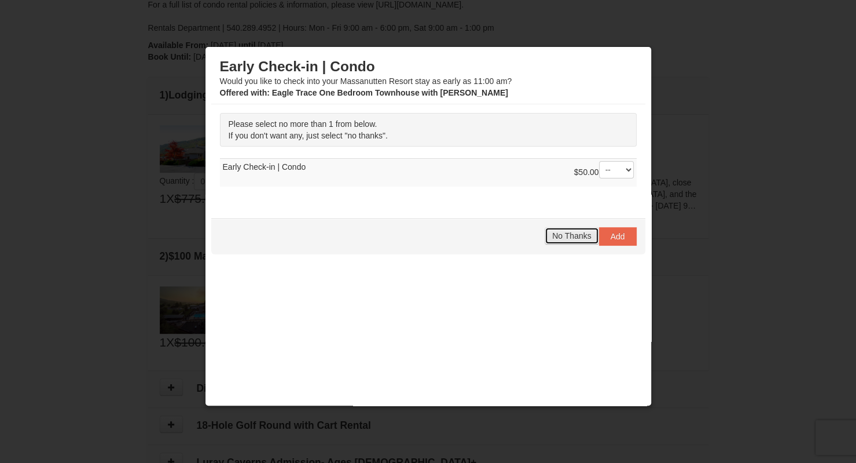
click at [573, 236] on span "No Thanks" at bounding box center [571, 235] width 39 height 9
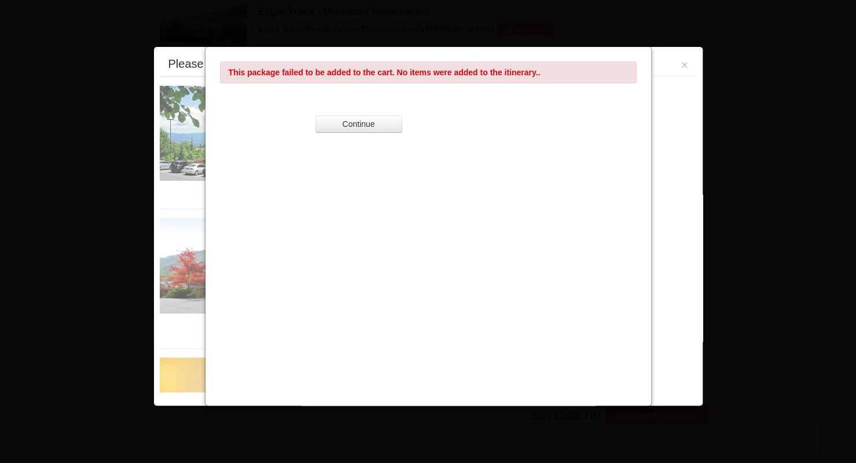
scroll to position [356, 0]
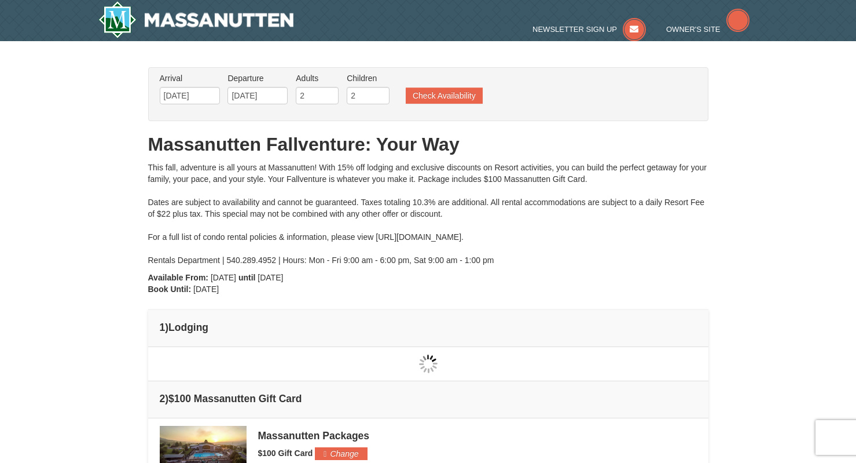
type input "[DATE]"
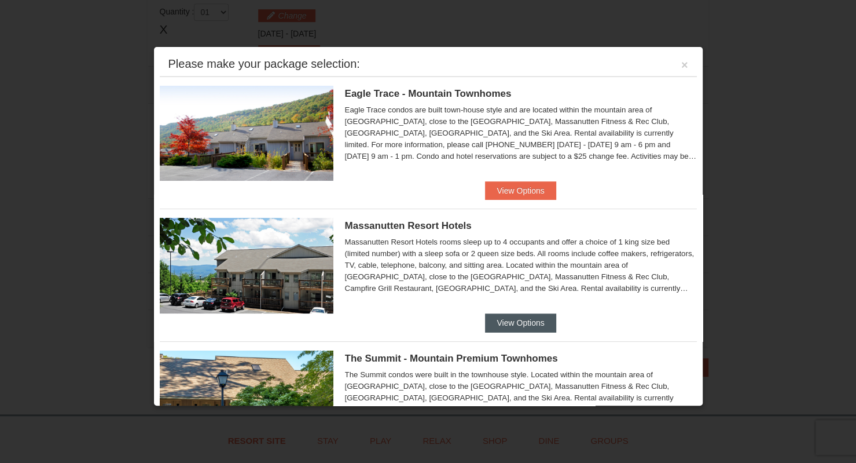
scroll to position [356, 0]
click at [238, 268] on img at bounding box center [247, 265] width 174 height 95
click at [515, 319] on button "View Options" at bounding box center [520, 322] width 71 height 19
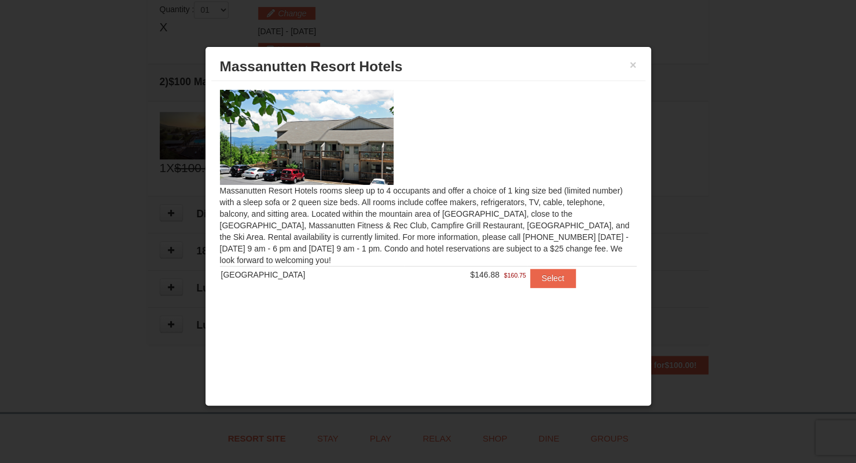
click at [278, 148] on img at bounding box center [307, 137] width 174 height 95
click at [630, 63] on button "×" at bounding box center [633, 65] width 7 height 12
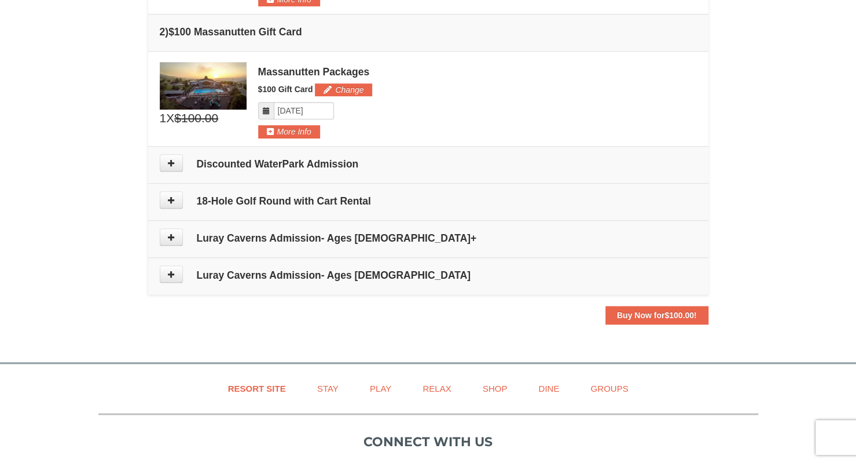
scroll to position [232, 0]
